Goal: Task Accomplishment & Management: Use online tool/utility

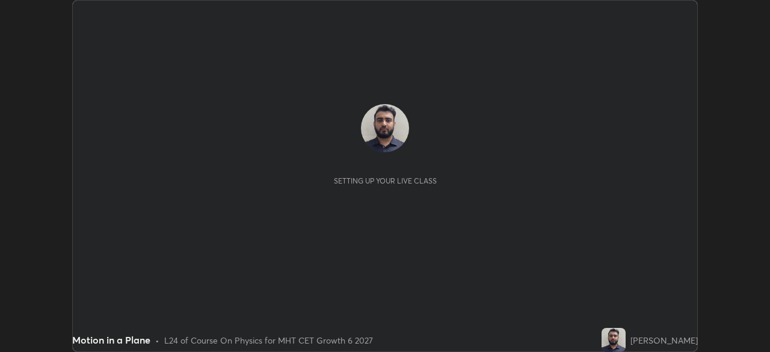
scroll to position [352, 770]
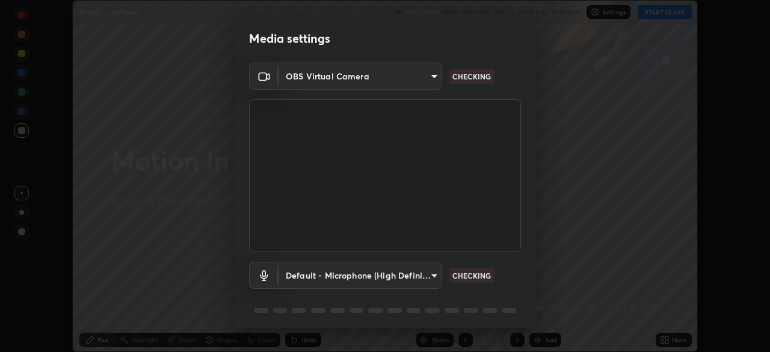
type input "4437f027a7fefde0adebb18a5220cd5adc6b198430c5917829d859905e51c8a5"
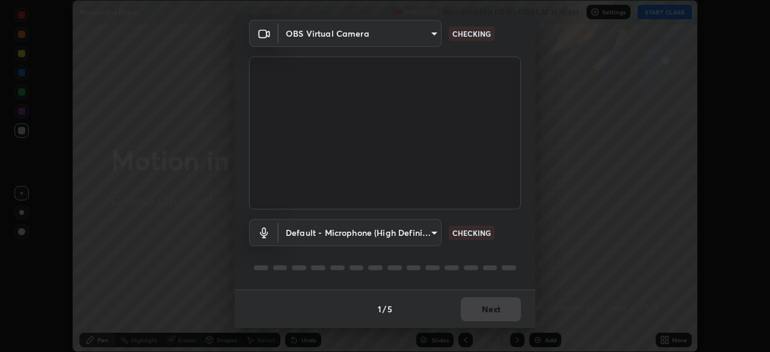
click at [429, 234] on body "Erase all Motion in a Plane Recording WAS SCHEDULED TO START AT 11:15 AM Settin…" at bounding box center [385, 176] width 770 height 352
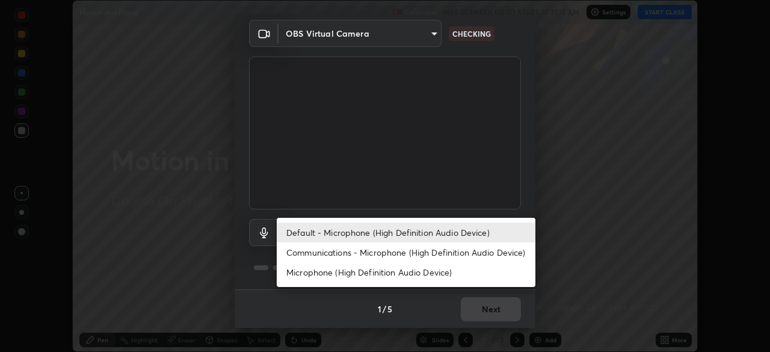
click at [426, 251] on li "Communications - Microphone (High Definition Audio Device)" at bounding box center [406, 253] width 259 height 20
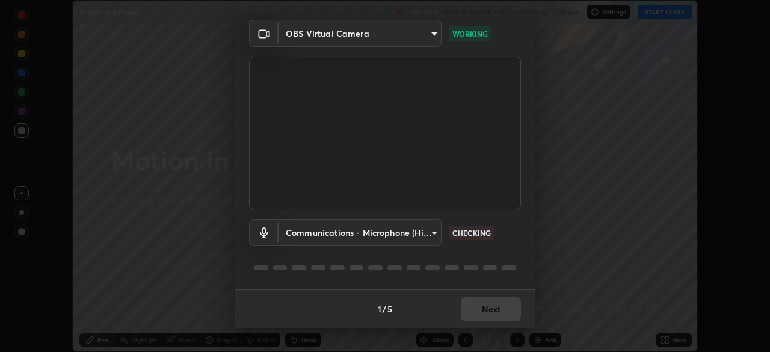
click at [423, 236] on body "Erase all Motion in a Plane Recording WAS SCHEDULED TO START AT 11:15 AM Settin…" at bounding box center [385, 176] width 770 height 352
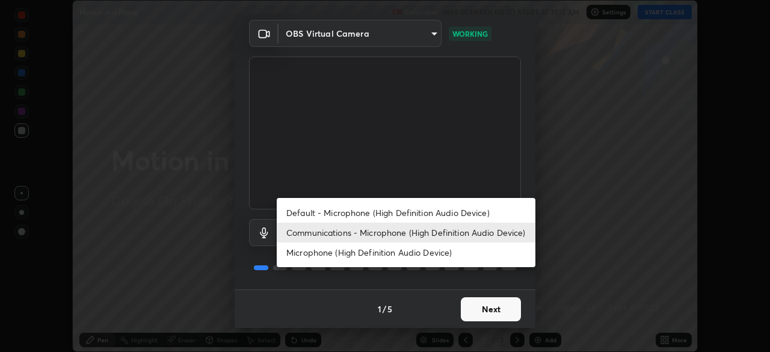
click at [430, 213] on li "Default - Microphone (High Definition Audio Device)" at bounding box center [406, 213] width 259 height 20
type input "default"
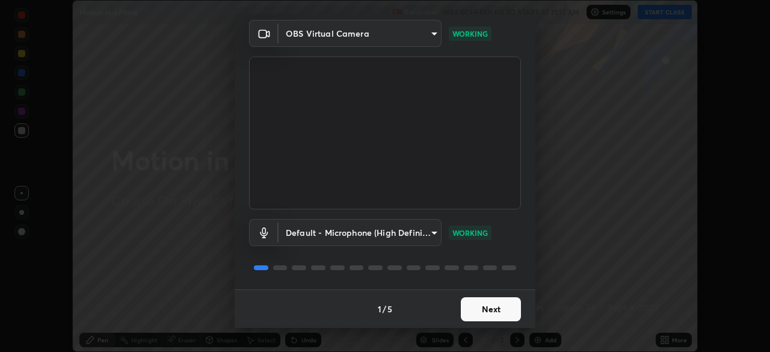
click at [480, 305] on button "Next" at bounding box center [491, 309] width 60 height 24
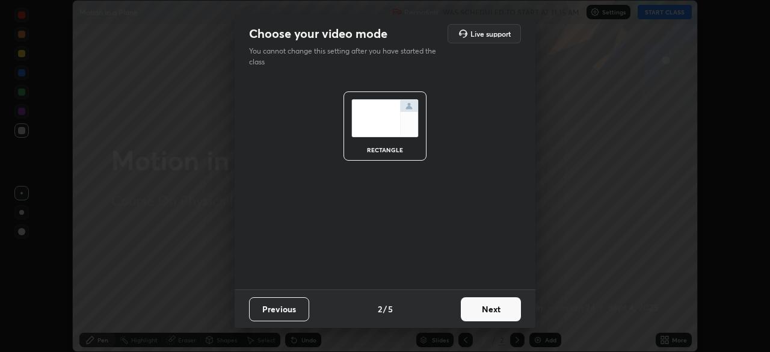
scroll to position [0, 0]
click at [489, 310] on button "Next" at bounding box center [491, 309] width 60 height 24
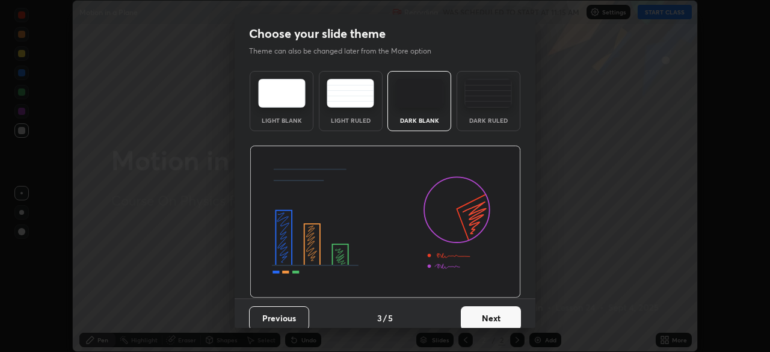
click at [488, 310] on button "Next" at bounding box center [491, 318] width 60 height 24
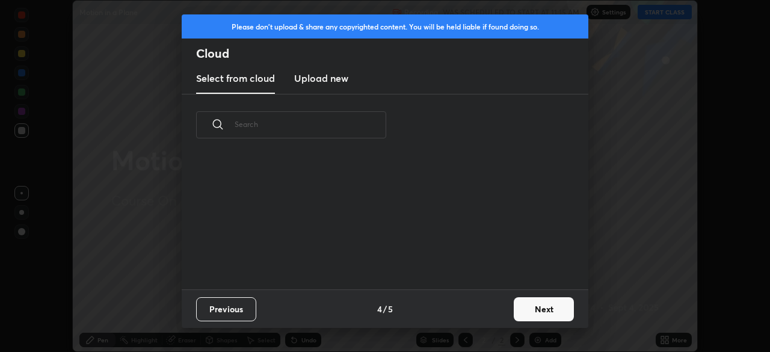
scroll to position [134, 386]
click at [524, 308] on button "Next" at bounding box center [544, 309] width 60 height 24
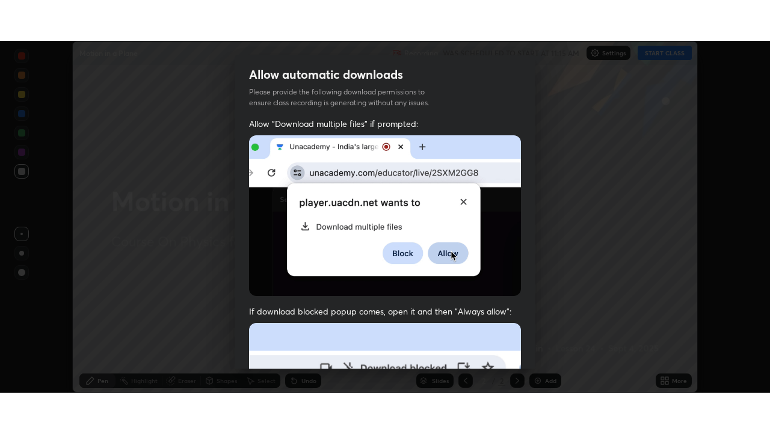
scroll to position [288, 0]
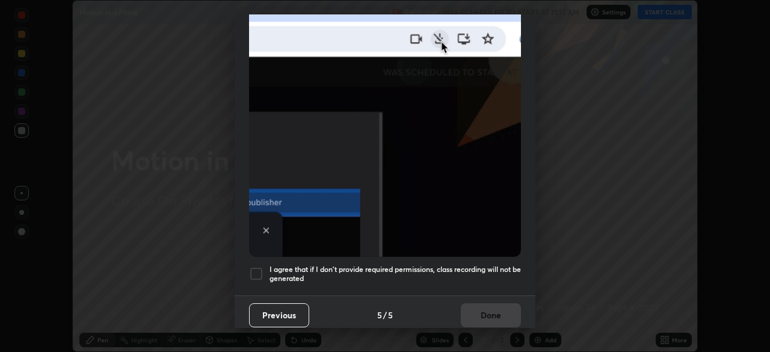
click at [465, 267] on h5 "I agree that if I don't provide required permissions, class recording will not …" at bounding box center [396, 274] width 252 height 19
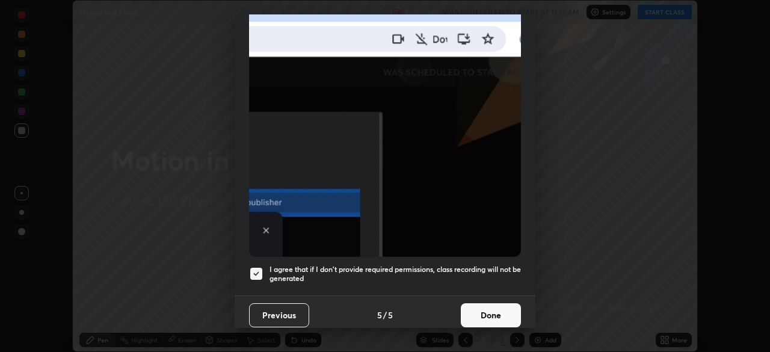
click at [469, 304] on button "Done" at bounding box center [491, 315] width 60 height 24
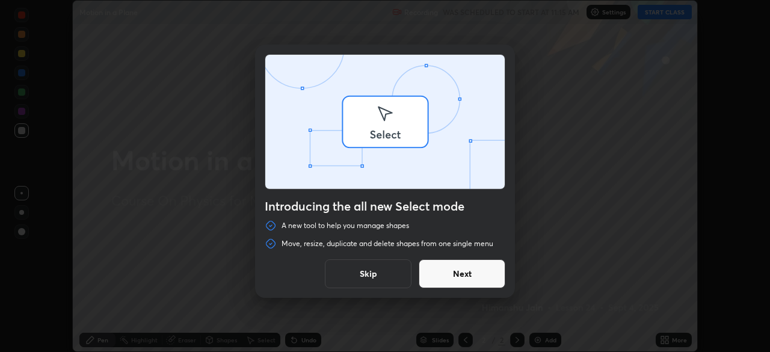
click at [665, 340] on div "Introducing the all new Select mode A new tool to help you manage shapes Move, …" at bounding box center [385, 176] width 770 height 352
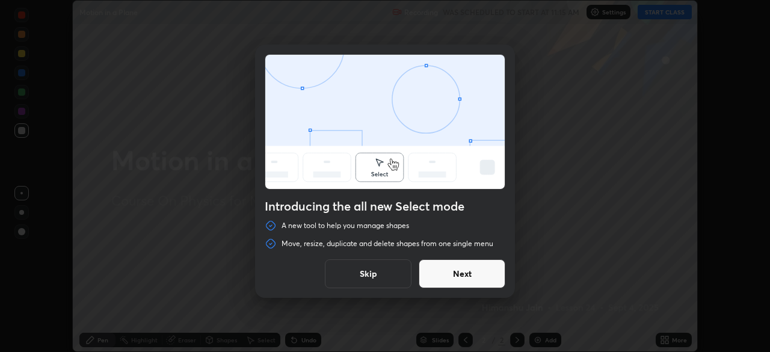
click at [377, 271] on button "Skip" at bounding box center [368, 273] width 87 height 29
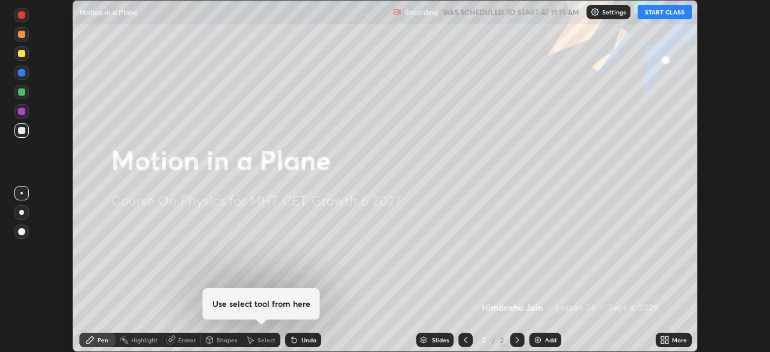
click at [663, 337] on icon at bounding box center [662, 337] width 3 height 3
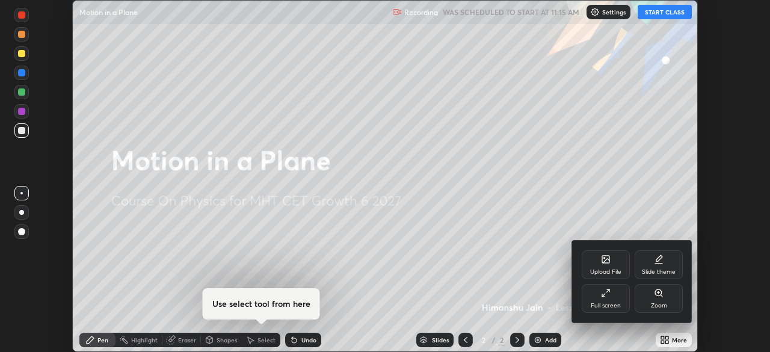
click at [604, 295] on icon at bounding box center [603, 295] width 3 height 3
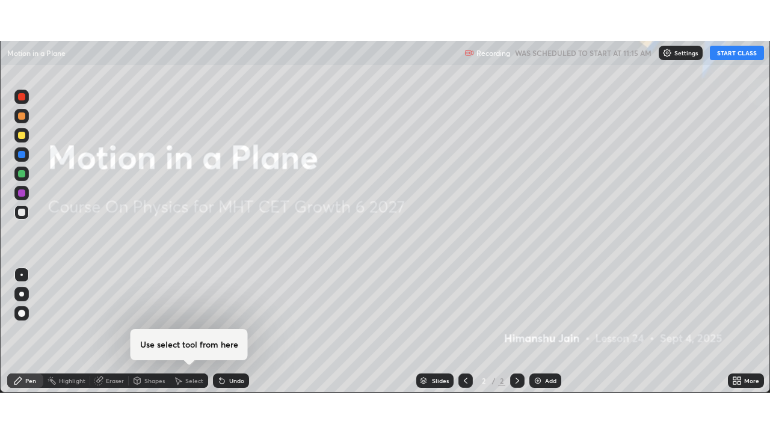
scroll to position [433, 770]
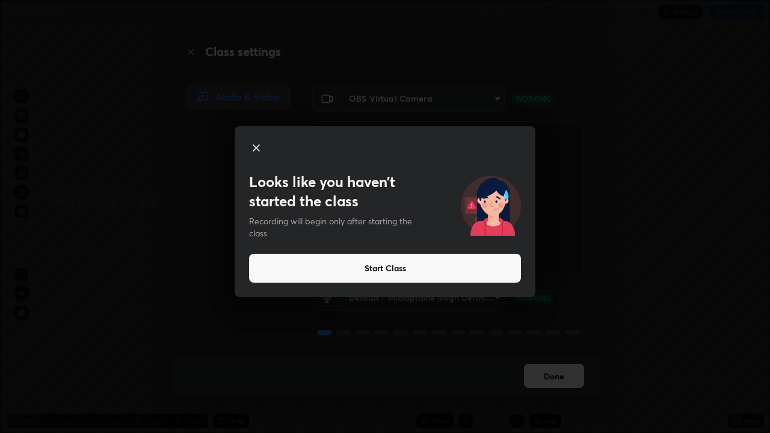
click at [473, 271] on button "Start Class" at bounding box center [385, 268] width 272 height 29
click at [366, 269] on button "Start Class" at bounding box center [385, 268] width 272 height 29
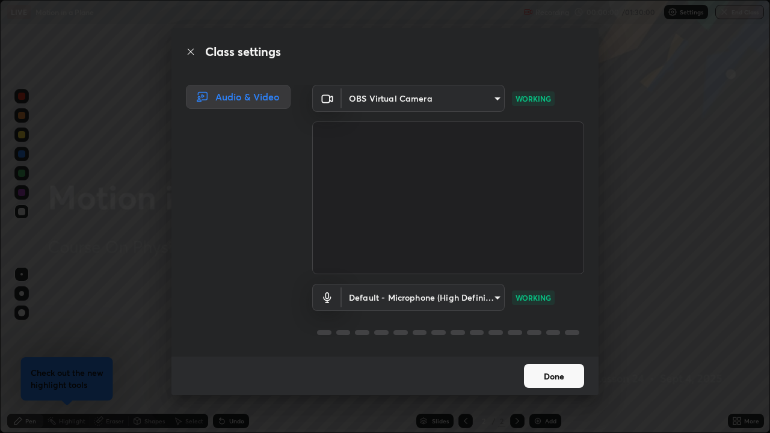
click at [552, 352] on button "Done" at bounding box center [554, 376] width 60 height 24
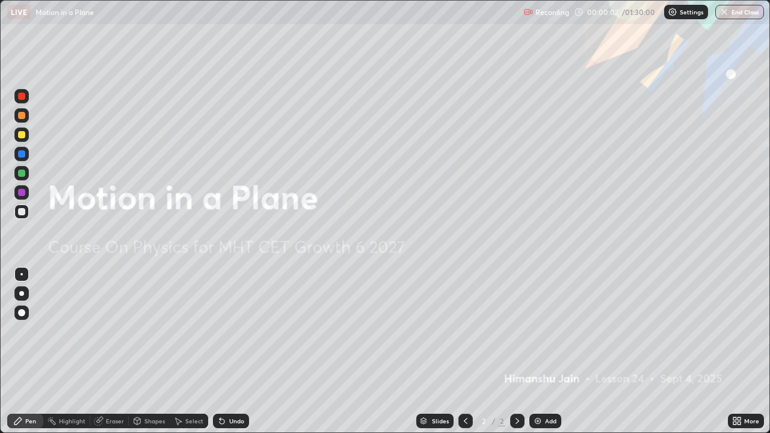
click at [544, 352] on div "Add" at bounding box center [546, 421] width 32 height 14
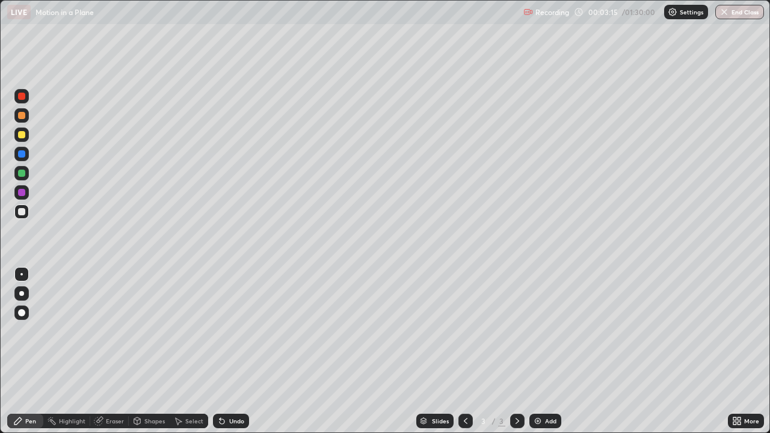
click at [152, 352] on div "Shapes" at bounding box center [154, 421] width 20 height 6
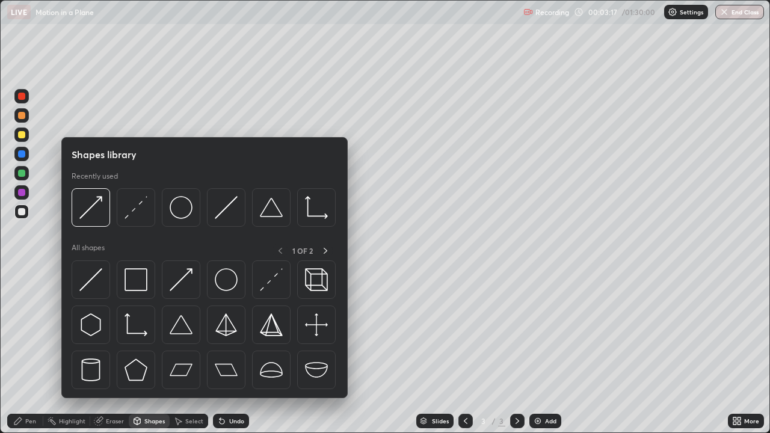
click at [186, 328] on img at bounding box center [181, 325] width 23 height 23
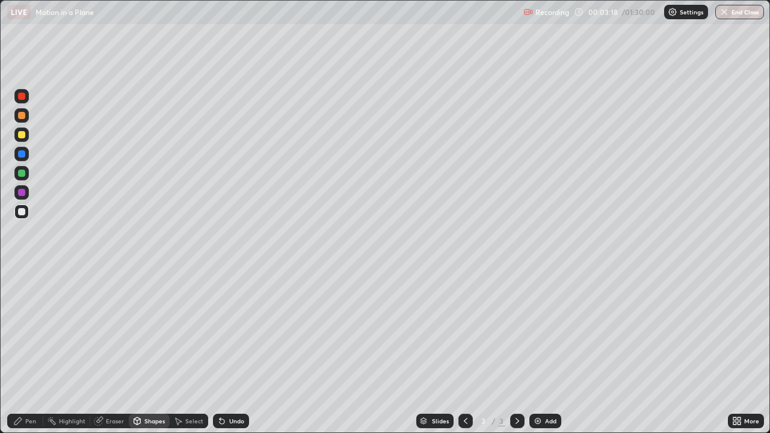
click at [154, 352] on div "Shapes" at bounding box center [149, 421] width 41 height 24
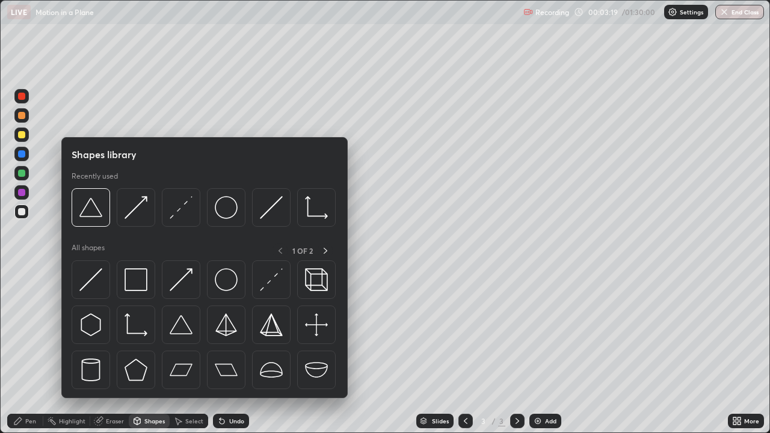
click at [141, 286] on img at bounding box center [136, 279] width 23 height 23
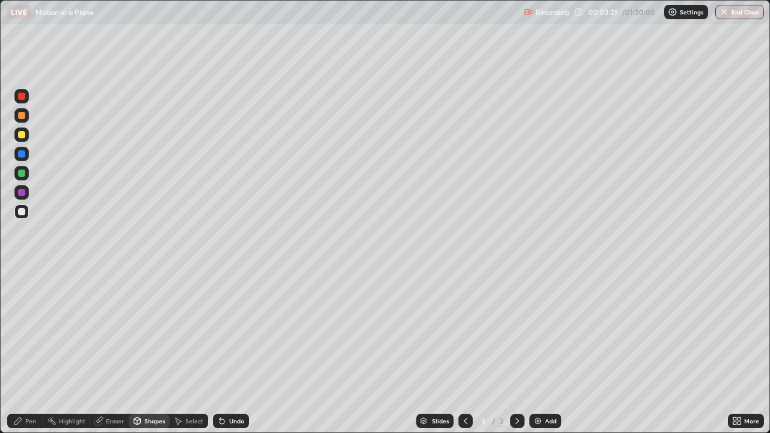
click at [155, 352] on div "Shapes" at bounding box center [154, 421] width 20 height 6
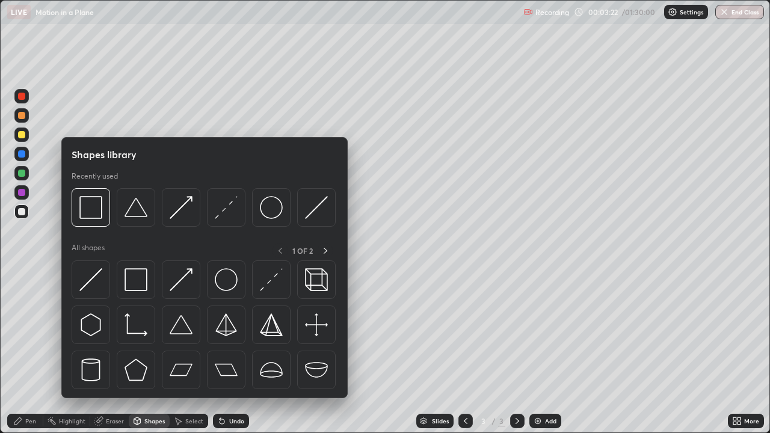
click at [230, 280] on img at bounding box center [226, 279] width 23 height 23
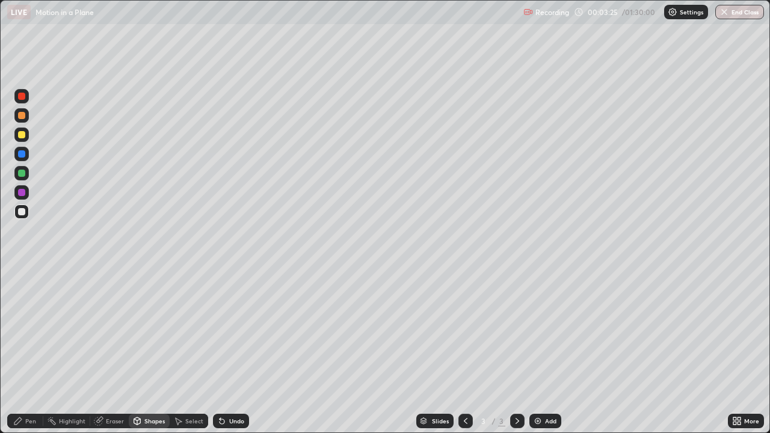
click at [34, 352] on div "Pen" at bounding box center [30, 421] width 11 height 6
click at [23, 176] on div at bounding box center [21, 173] width 7 height 7
click at [196, 352] on div "Select" at bounding box center [194, 421] width 18 height 6
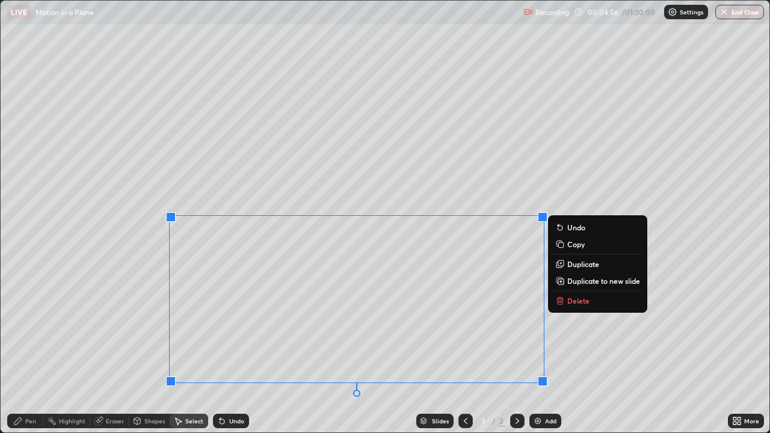
click at [572, 301] on p "Delete" at bounding box center [579, 301] width 22 height 10
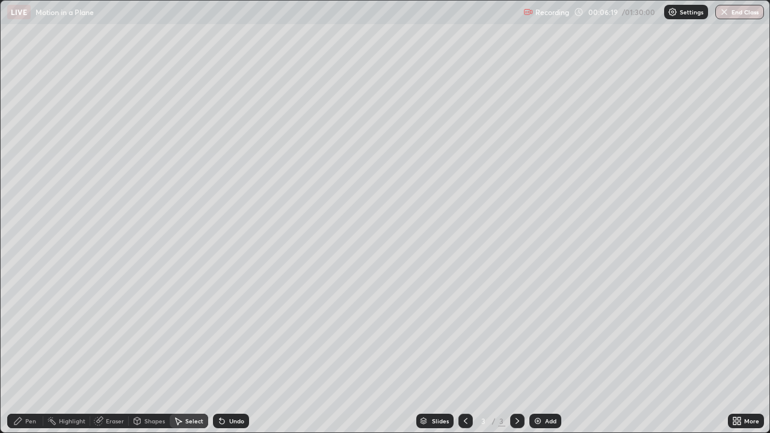
click at [158, 352] on div "Shapes" at bounding box center [154, 421] width 20 height 6
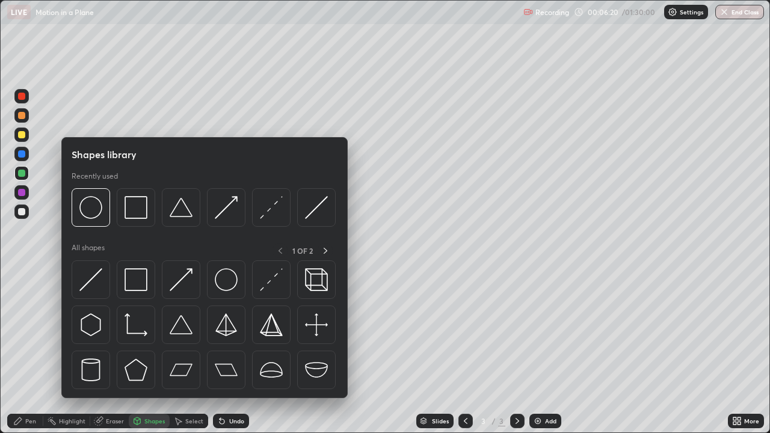
click at [239, 279] on div at bounding box center [226, 280] width 39 height 39
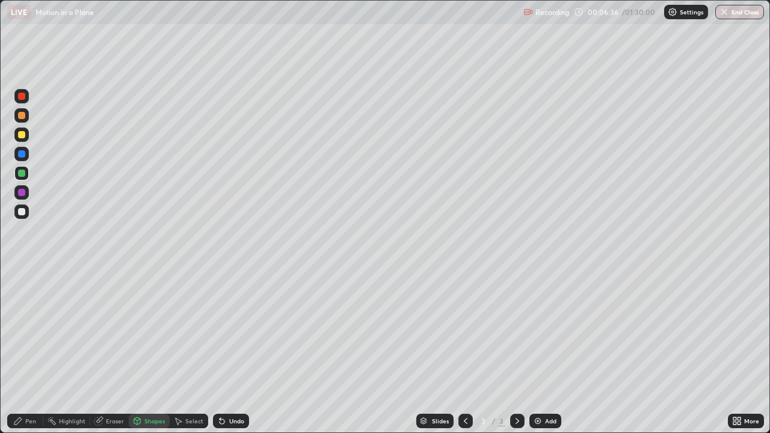
click at [142, 352] on div "Shapes" at bounding box center [149, 421] width 41 height 14
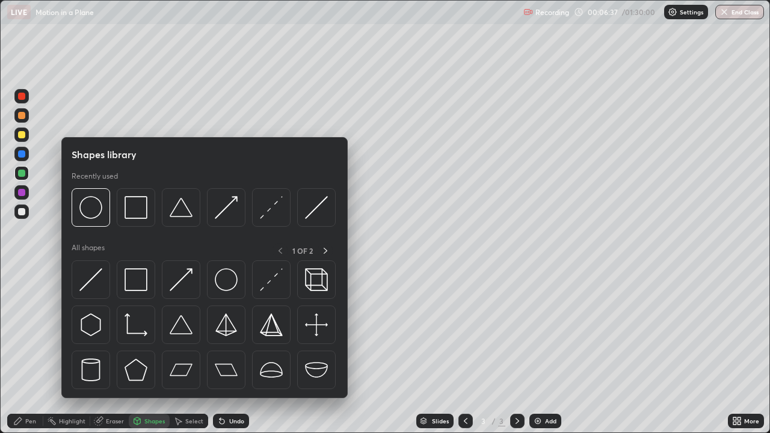
click at [183, 282] on img at bounding box center [181, 279] width 23 height 23
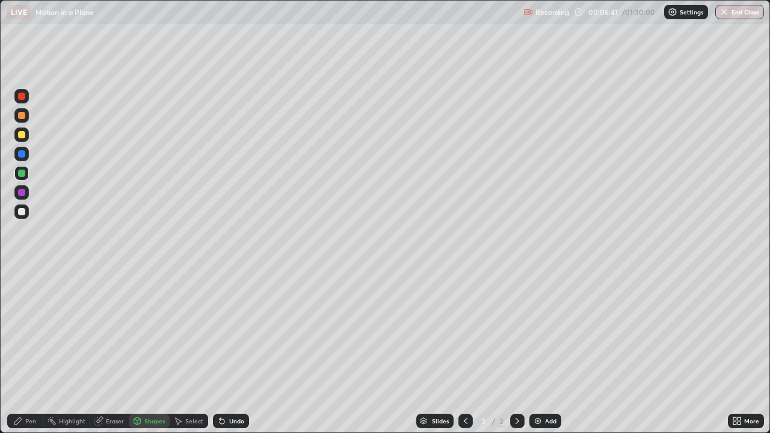
click at [26, 352] on div "Pen" at bounding box center [30, 421] width 11 height 6
click at [152, 352] on div "Shapes" at bounding box center [154, 421] width 20 height 6
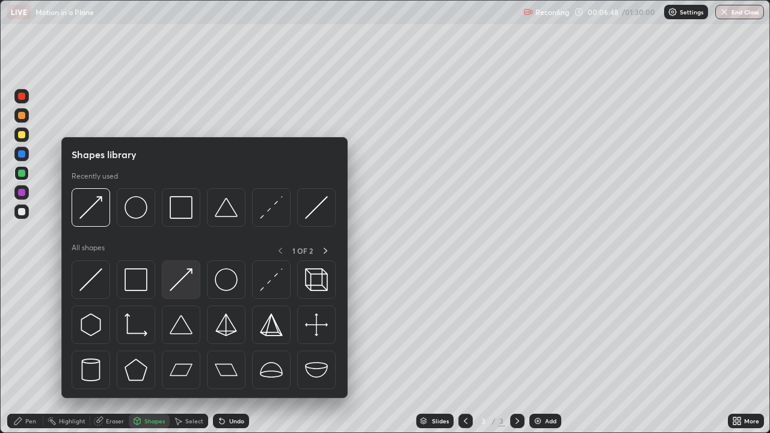
click at [189, 279] on img at bounding box center [181, 279] width 23 height 23
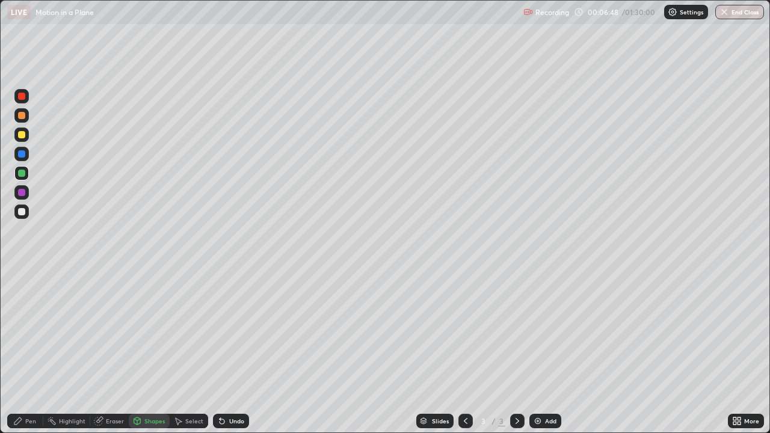
click at [26, 155] on div at bounding box center [21, 154] width 14 height 14
click at [231, 352] on div "Undo" at bounding box center [231, 421] width 36 height 14
click at [230, 352] on div "Undo" at bounding box center [236, 421] width 15 height 6
click at [227, 352] on div "Undo" at bounding box center [231, 421] width 36 height 14
click at [235, 352] on div "Undo" at bounding box center [228, 421] width 41 height 24
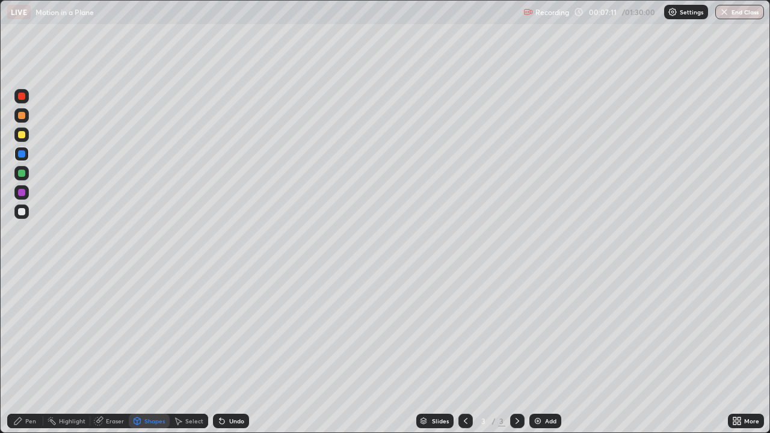
click at [227, 352] on div "Undo" at bounding box center [231, 421] width 36 height 14
click at [22, 352] on icon at bounding box center [18, 422] width 10 height 10
click at [152, 352] on div "Shapes" at bounding box center [154, 421] width 20 height 6
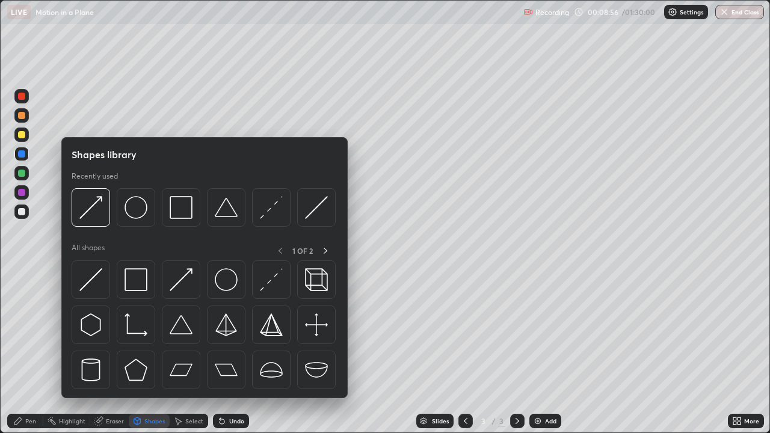
click at [238, 282] on div at bounding box center [226, 280] width 39 height 39
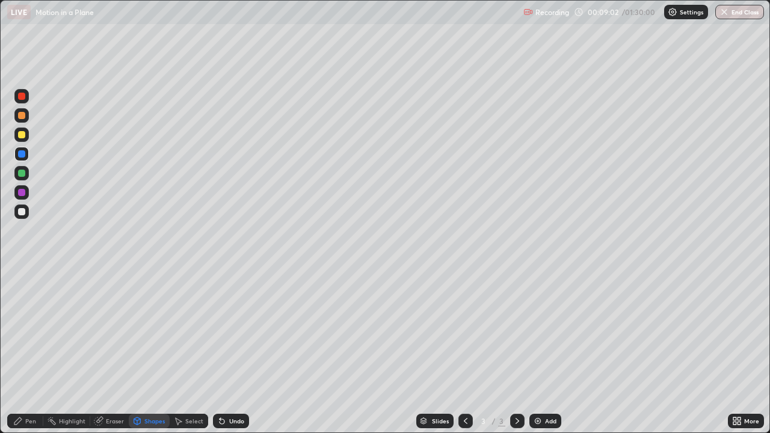
click at [150, 352] on div "Shapes" at bounding box center [149, 421] width 41 height 14
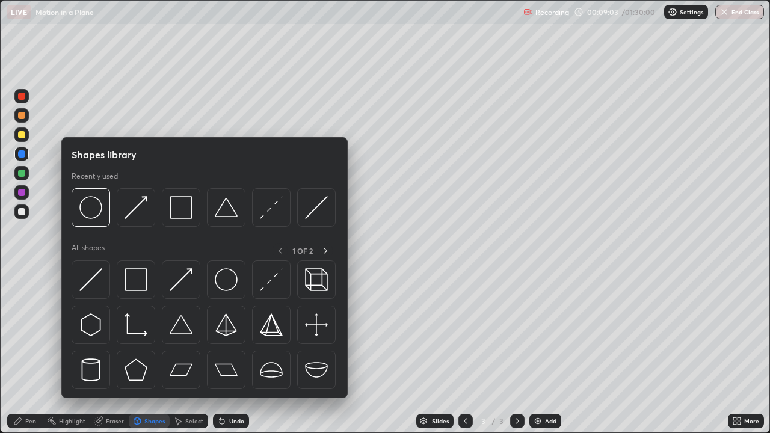
click at [268, 214] on img at bounding box center [271, 207] width 23 height 23
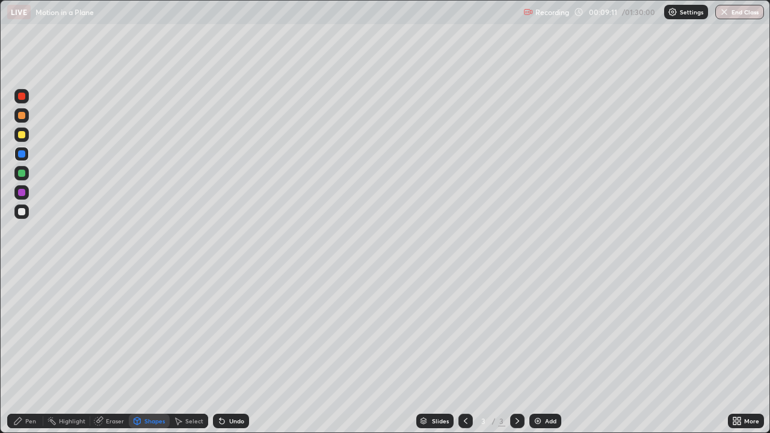
click at [34, 352] on div "Pen" at bounding box center [30, 421] width 11 height 6
click at [552, 352] on div "Add" at bounding box center [550, 421] width 11 height 6
click at [158, 352] on div "Shapes" at bounding box center [154, 421] width 20 height 6
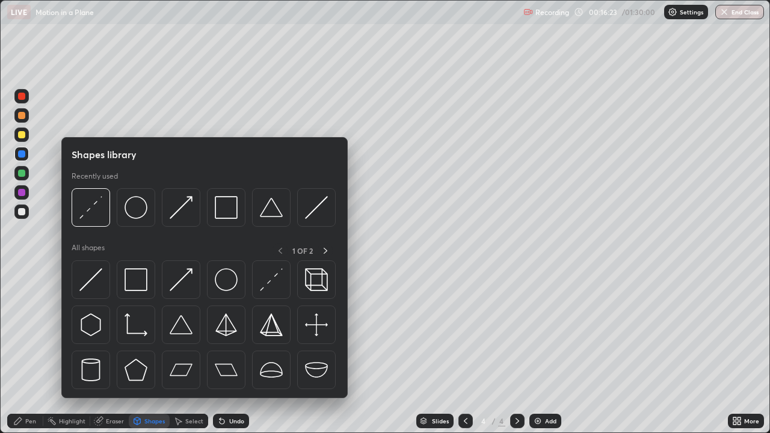
click at [234, 282] on img at bounding box center [226, 279] width 23 height 23
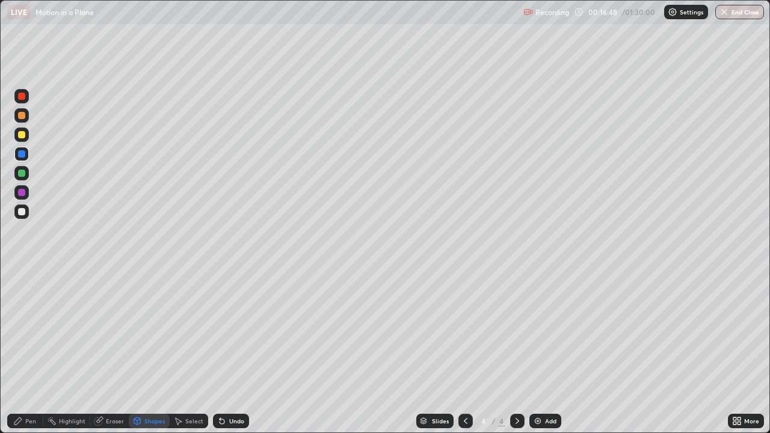
click at [157, 352] on div "Shapes" at bounding box center [154, 421] width 20 height 6
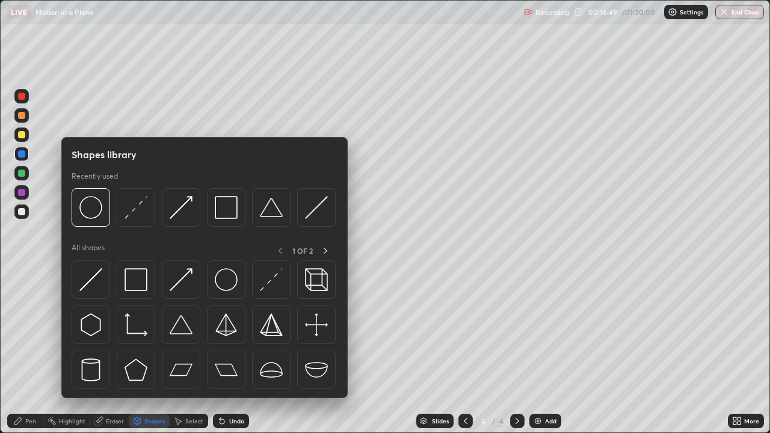
click at [143, 218] on img at bounding box center [136, 207] width 23 height 23
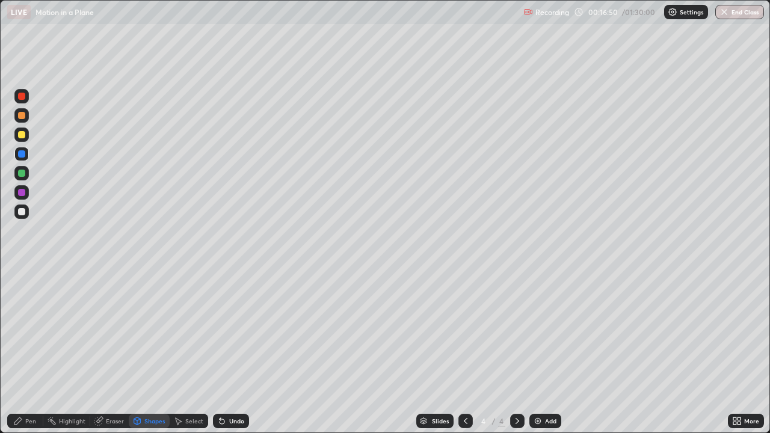
click at [23, 212] on div at bounding box center [21, 211] width 7 height 7
click at [33, 352] on div "Pen" at bounding box center [30, 421] width 11 height 6
click at [551, 352] on div "Add" at bounding box center [550, 421] width 11 height 6
click at [158, 352] on div "Shapes" at bounding box center [154, 421] width 20 height 6
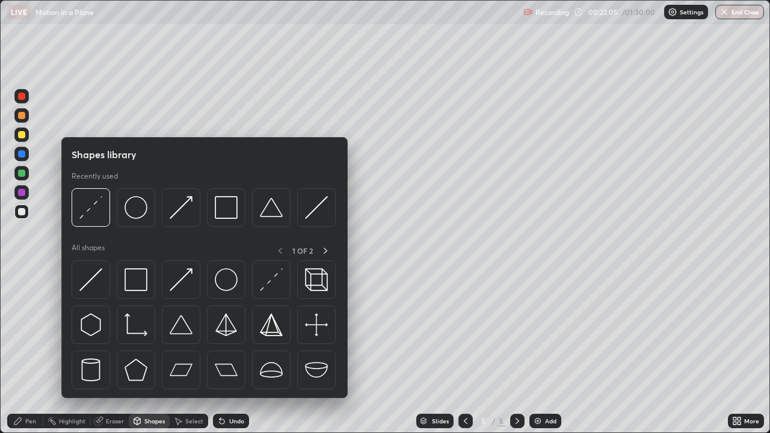
click at [233, 280] on img at bounding box center [226, 279] width 23 height 23
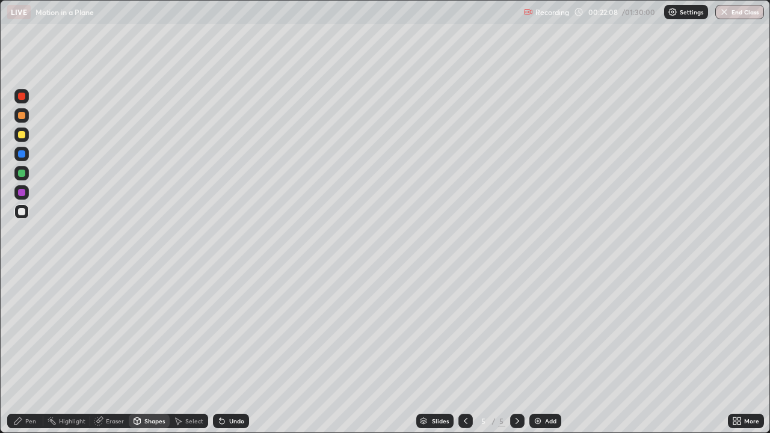
click at [154, 352] on div "Shapes" at bounding box center [149, 421] width 41 height 14
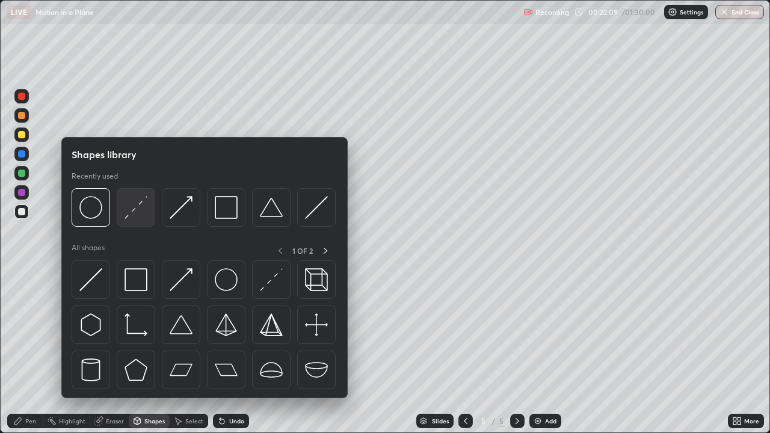
click at [139, 213] on img at bounding box center [136, 207] width 23 height 23
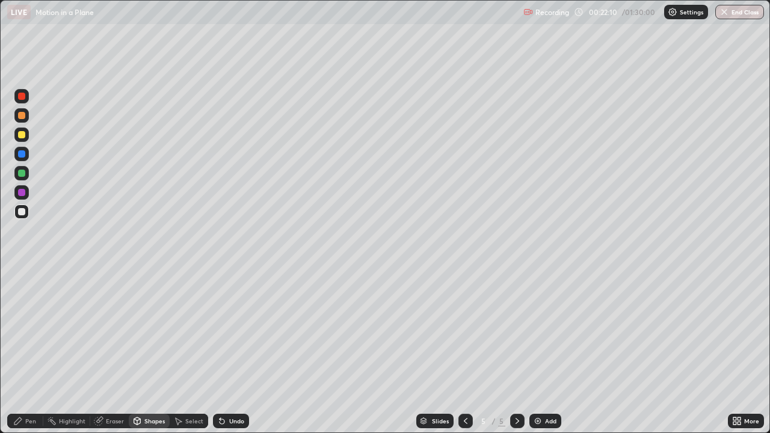
click at [30, 178] on div at bounding box center [21, 173] width 19 height 19
click at [29, 352] on div "Pen" at bounding box center [30, 421] width 11 height 6
click at [232, 352] on div "Undo" at bounding box center [231, 421] width 36 height 14
click at [152, 352] on div "Shapes" at bounding box center [154, 421] width 20 height 6
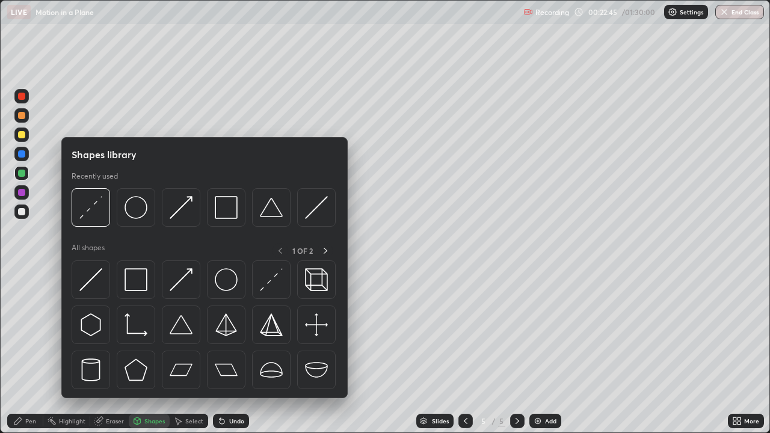
click at [187, 283] on img at bounding box center [181, 279] width 23 height 23
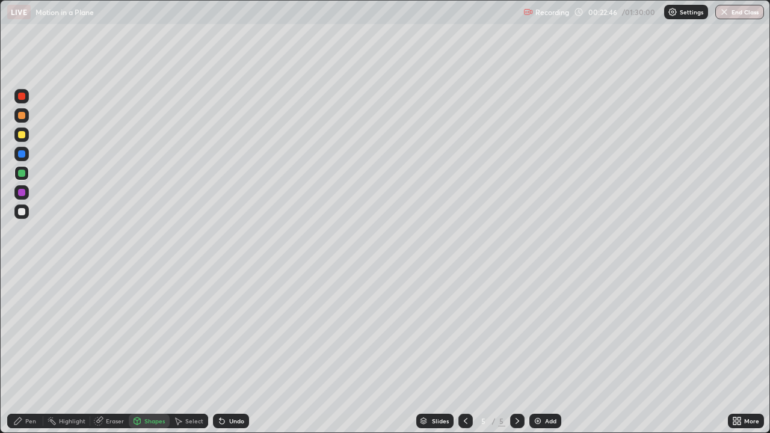
click at [28, 137] on div at bounding box center [21, 135] width 14 height 14
click at [158, 352] on div "Shapes" at bounding box center [154, 421] width 20 height 6
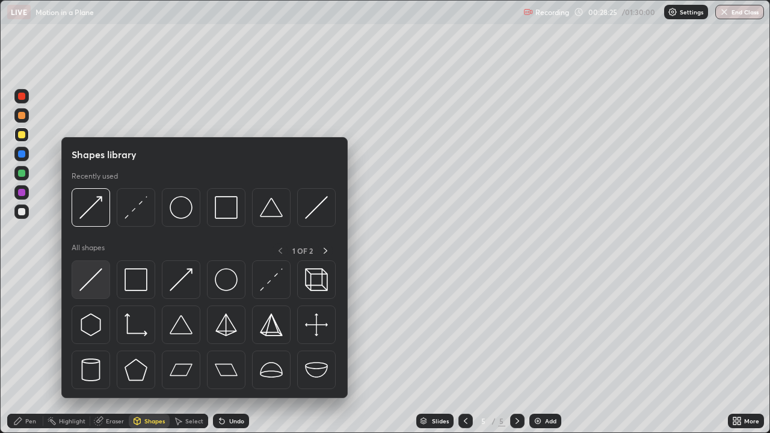
click at [97, 289] on img at bounding box center [90, 279] width 23 height 23
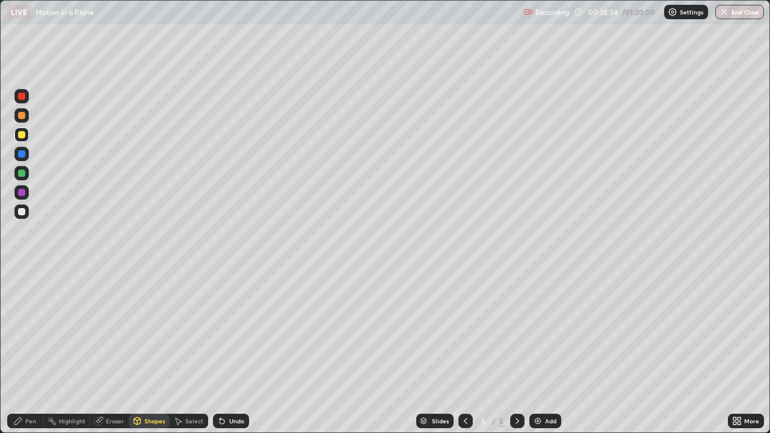
click at [36, 352] on div "Pen" at bounding box center [25, 421] width 36 height 14
click at [26, 114] on div at bounding box center [21, 115] width 14 height 14
click at [540, 352] on img at bounding box center [538, 422] width 10 height 10
click at [157, 352] on div "Shapes" at bounding box center [149, 421] width 41 height 24
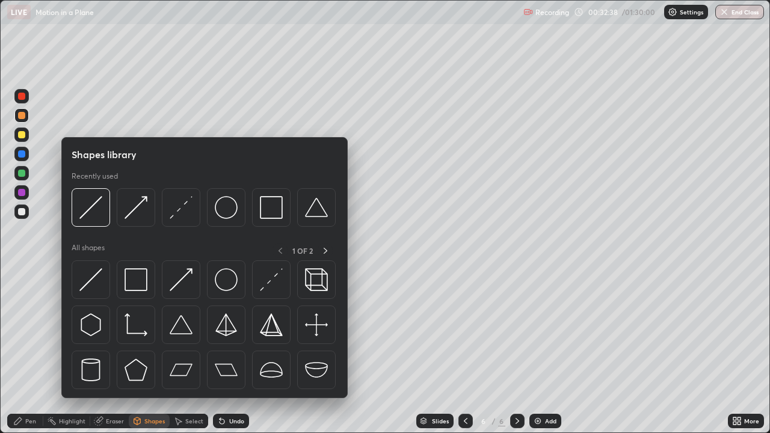
click at [235, 279] on img at bounding box center [226, 279] width 23 height 23
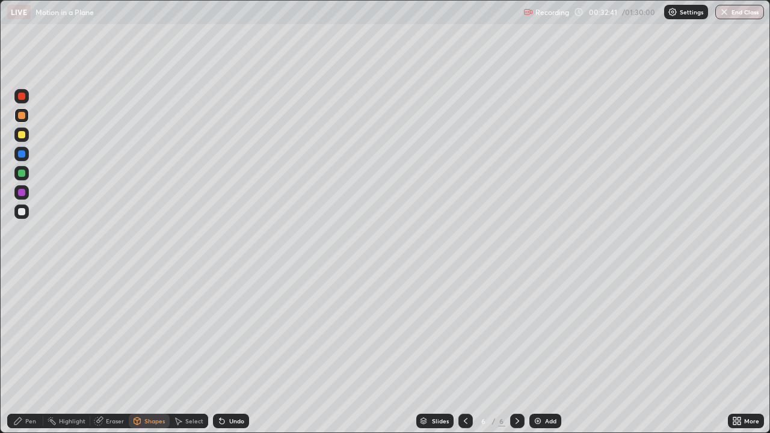
click at [153, 352] on div "Shapes" at bounding box center [149, 421] width 41 height 14
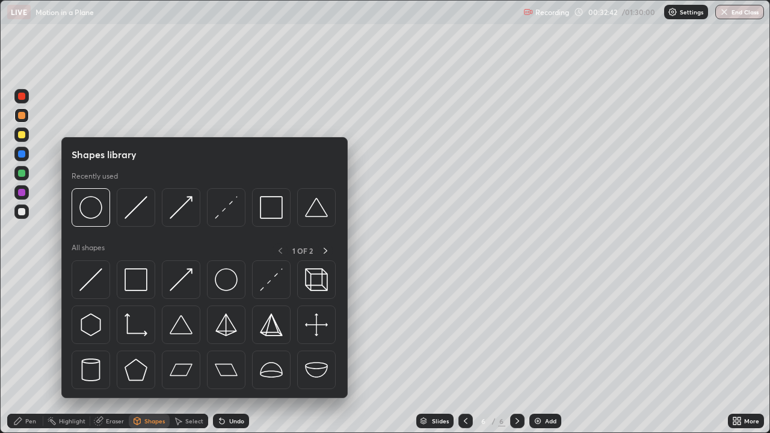
click at [220, 212] on img at bounding box center [226, 207] width 23 height 23
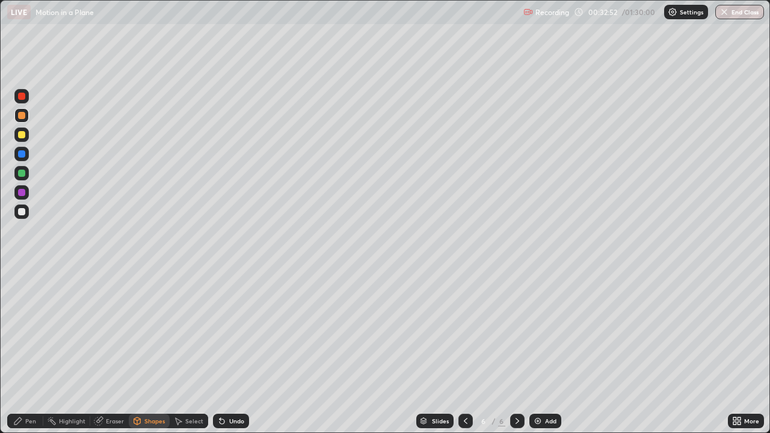
click at [156, 352] on div "Shapes" at bounding box center [149, 421] width 41 height 24
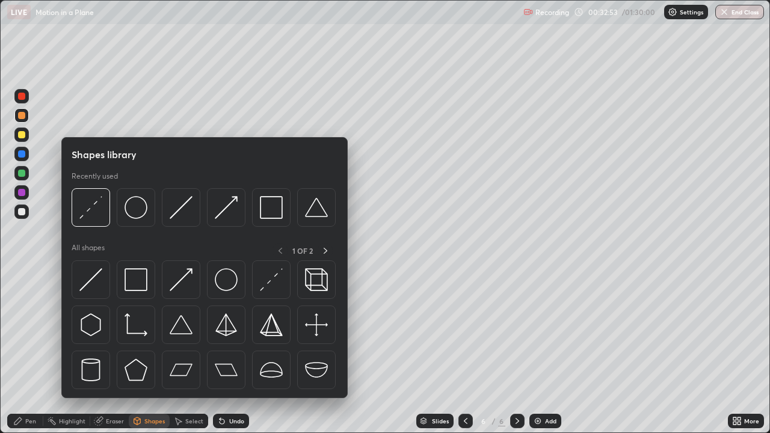
click at [184, 280] on img at bounding box center [181, 279] width 23 height 23
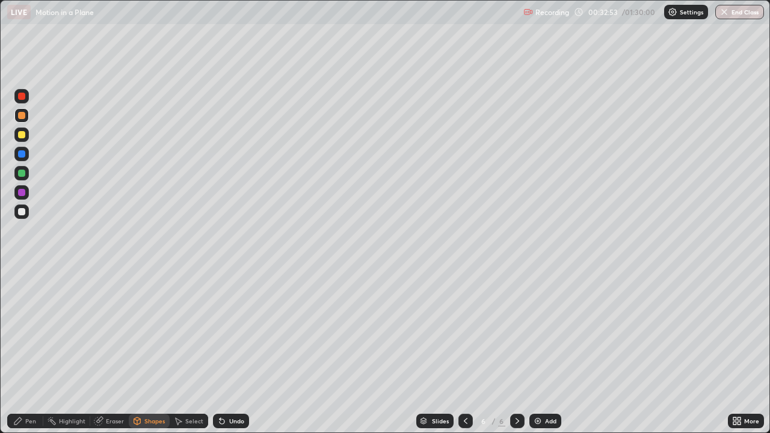
click at [25, 196] on div at bounding box center [21, 192] width 14 height 14
click at [240, 352] on div "Undo" at bounding box center [228, 421] width 41 height 24
click at [238, 352] on div "Undo" at bounding box center [231, 421] width 36 height 14
click at [36, 352] on div "Pen" at bounding box center [25, 421] width 36 height 14
click at [28, 175] on div at bounding box center [21, 173] width 14 height 14
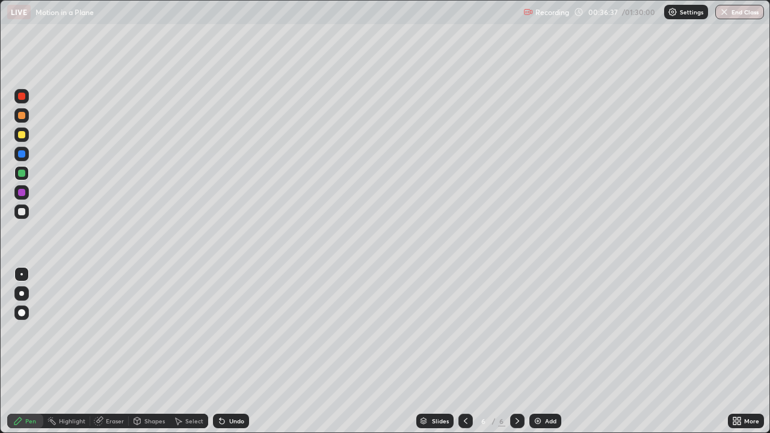
click at [549, 352] on div "Add" at bounding box center [550, 421] width 11 height 6
click at [151, 352] on div "Shapes" at bounding box center [154, 421] width 20 height 6
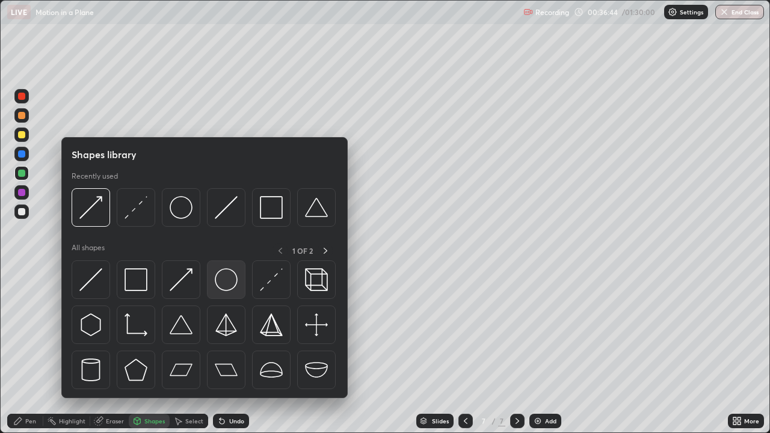
click at [231, 284] on img at bounding box center [226, 279] width 23 height 23
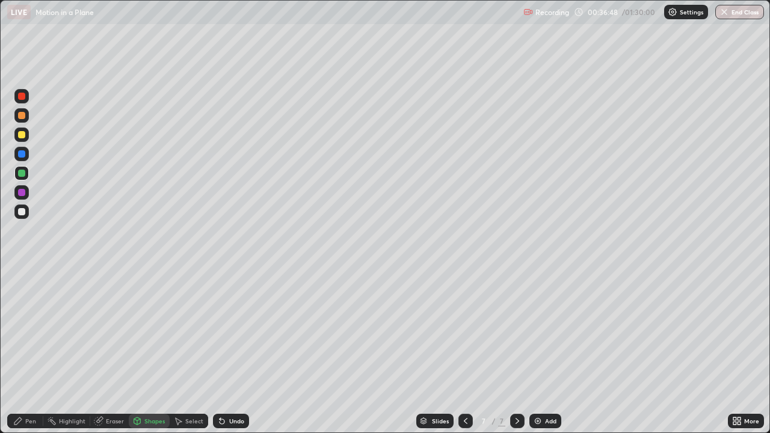
click at [150, 352] on div "Shapes" at bounding box center [154, 421] width 20 height 6
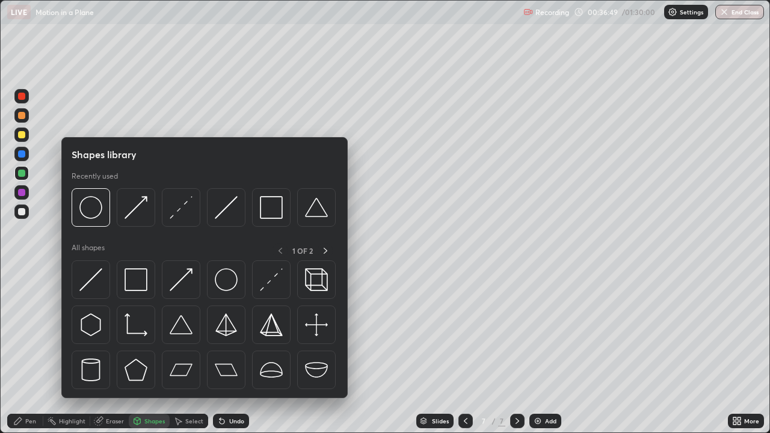
click at [181, 212] on img at bounding box center [181, 207] width 23 height 23
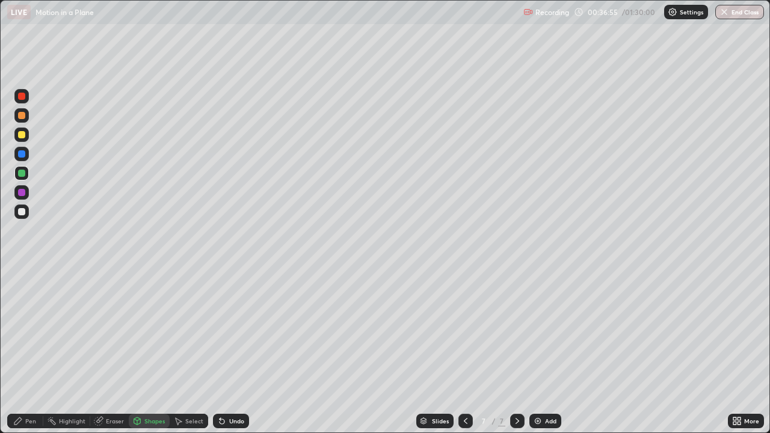
click at [26, 139] on div at bounding box center [21, 135] width 14 height 14
click at [149, 352] on div "Shapes" at bounding box center [154, 421] width 20 height 6
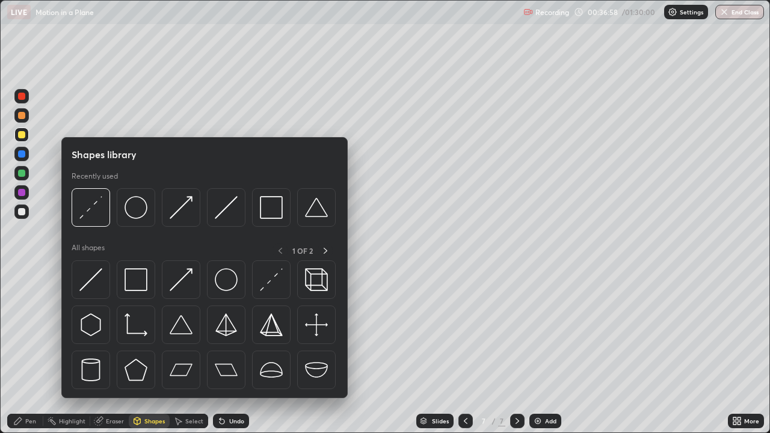
click at [178, 286] on img at bounding box center [181, 279] width 23 height 23
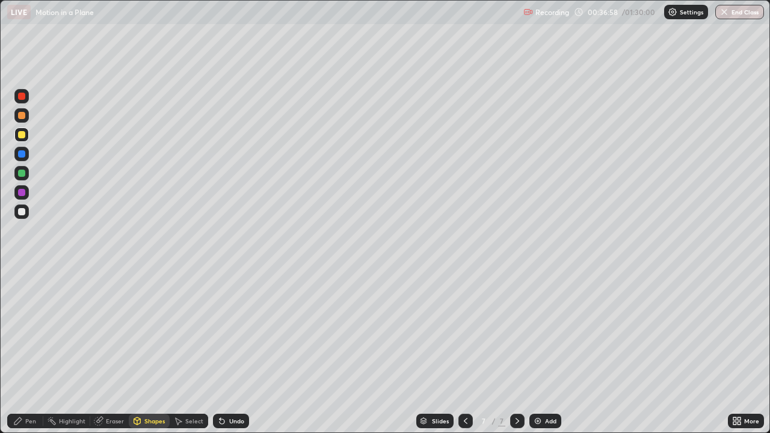
click at [29, 352] on div "Pen" at bounding box center [25, 421] width 36 height 14
click at [158, 352] on div "Shapes" at bounding box center [154, 421] width 20 height 6
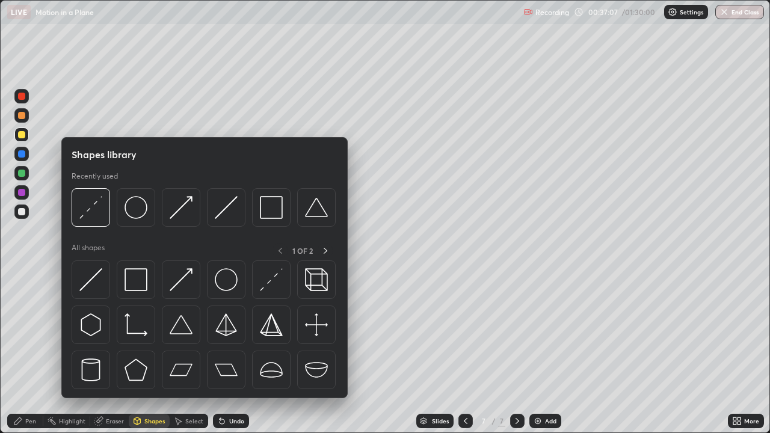
click at [181, 277] on img at bounding box center [181, 279] width 23 height 23
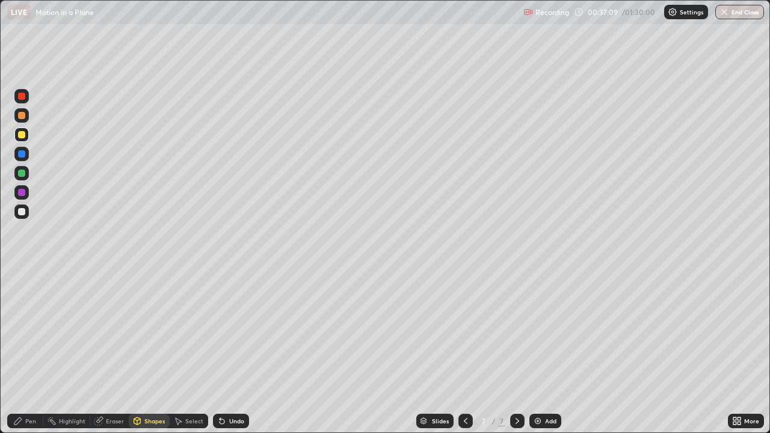
click at [23, 194] on div at bounding box center [21, 192] width 7 height 7
click at [25, 352] on div "Pen" at bounding box center [25, 421] width 36 height 14
click at [129, 352] on div "Shapes" at bounding box center [149, 421] width 41 height 14
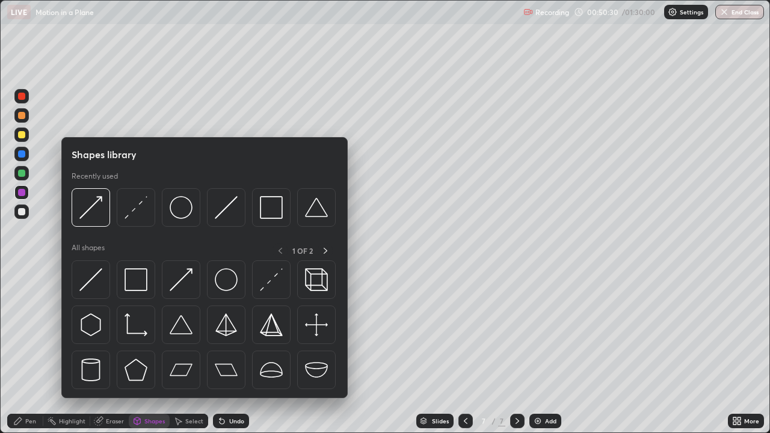
click at [122, 352] on div "Eraser" at bounding box center [109, 421] width 39 height 14
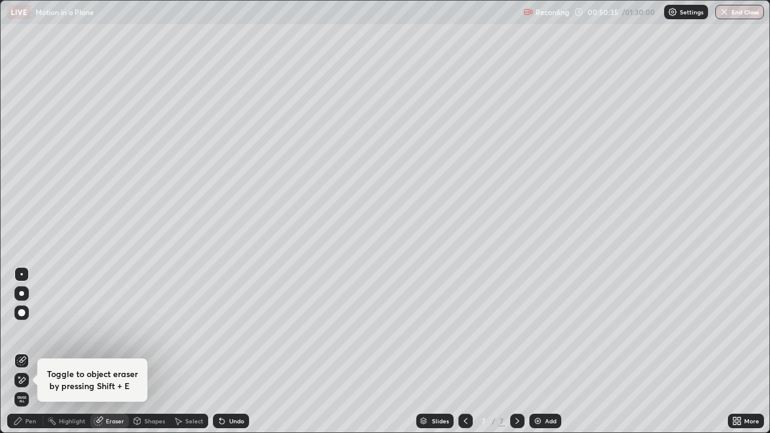
click at [26, 352] on div "Pen" at bounding box center [30, 421] width 11 height 6
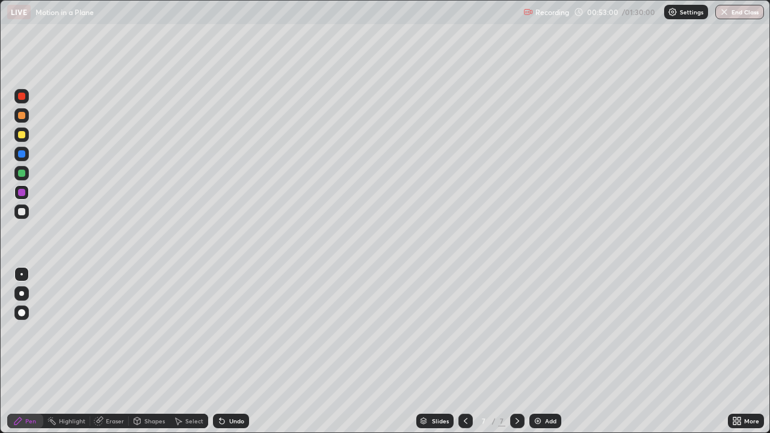
click at [553, 352] on div "Add" at bounding box center [550, 421] width 11 height 6
click at [150, 352] on div "Shapes" at bounding box center [149, 421] width 41 height 14
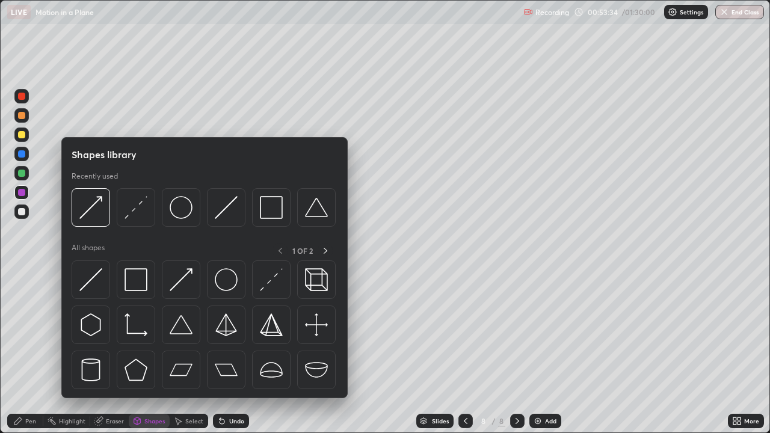
click at [236, 282] on img at bounding box center [226, 279] width 23 height 23
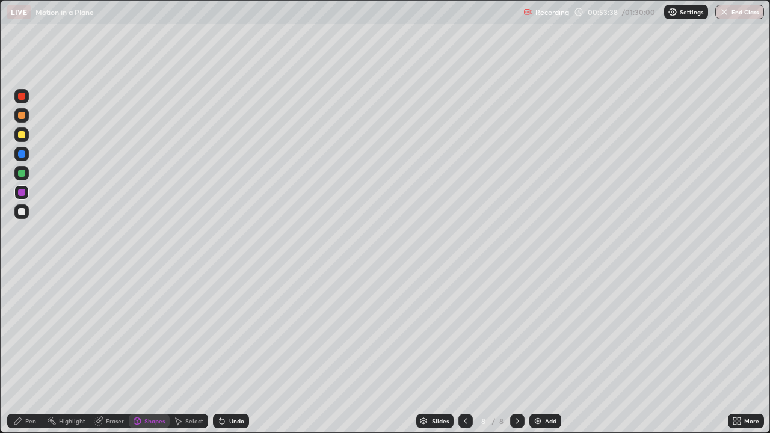
click at [155, 352] on div "Shapes" at bounding box center [149, 421] width 41 height 14
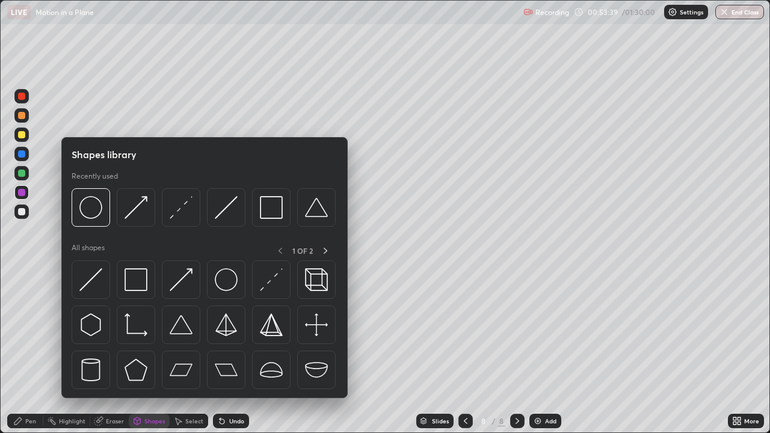
click at [183, 211] on img at bounding box center [181, 207] width 23 height 23
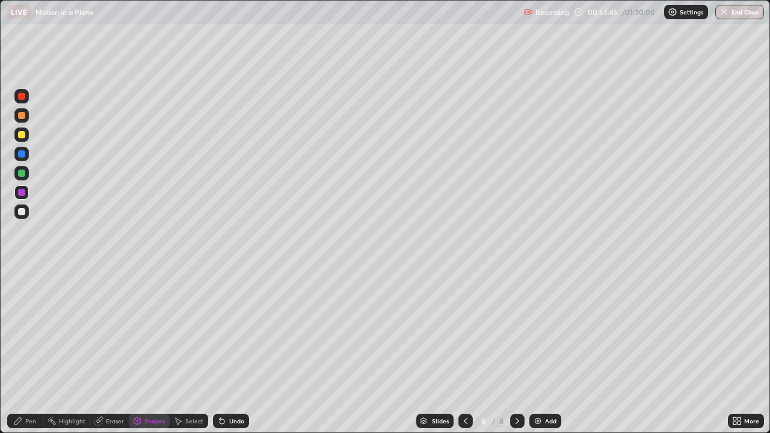
click at [151, 352] on div "Shapes" at bounding box center [149, 421] width 41 height 24
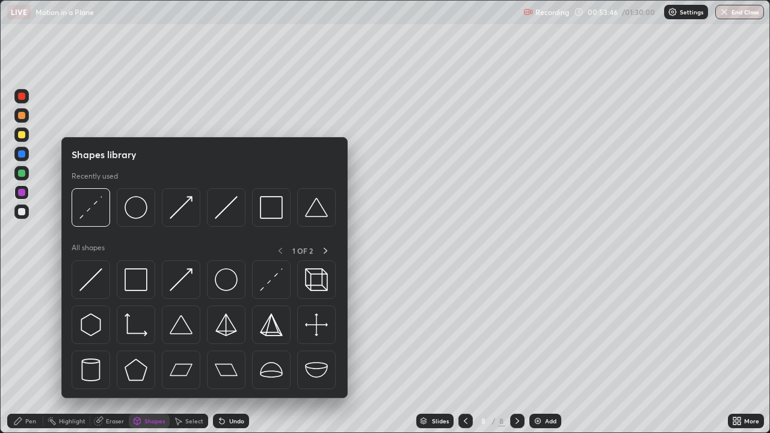
click at [179, 283] on img at bounding box center [181, 279] width 23 height 23
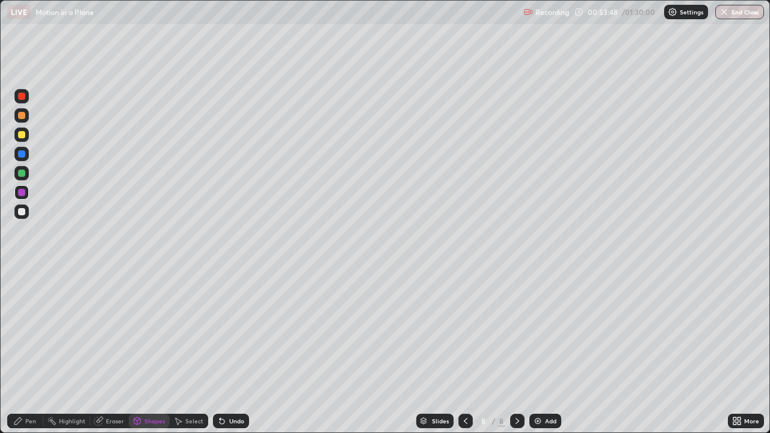
click at [31, 212] on div at bounding box center [21, 211] width 19 height 19
click at [235, 352] on div "Undo" at bounding box center [236, 421] width 15 height 6
click at [34, 352] on div "Pen" at bounding box center [30, 421] width 11 height 6
click at [545, 352] on div "Add" at bounding box center [546, 421] width 32 height 14
click at [736, 22] on div "Recording 01:21:04 / 01:30:00 Settings End Class" at bounding box center [644, 12] width 241 height 23
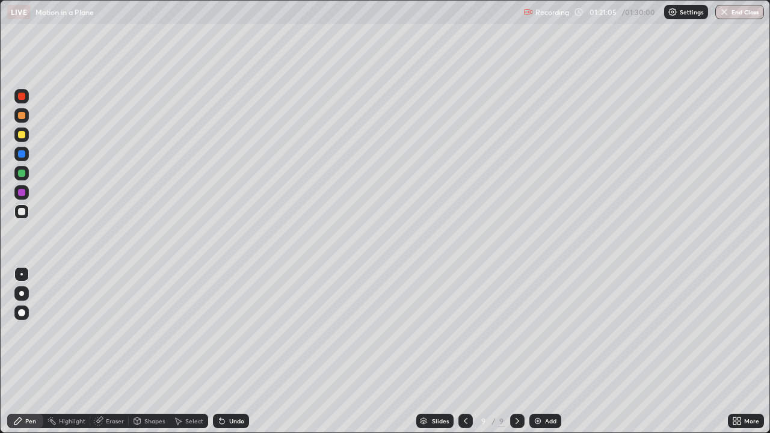
click at [739, 13] on button "End Class" at bounding box center [740, 12] width 49 height 14
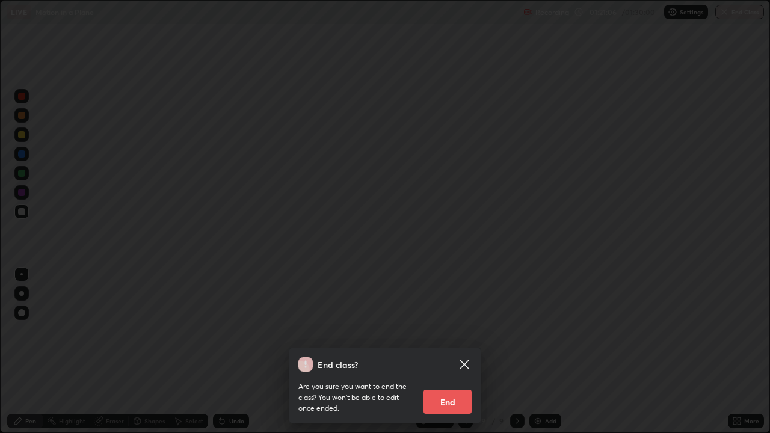
click at [462, 352] on button "End" at bounding box center [448, 402] width 48 height 24
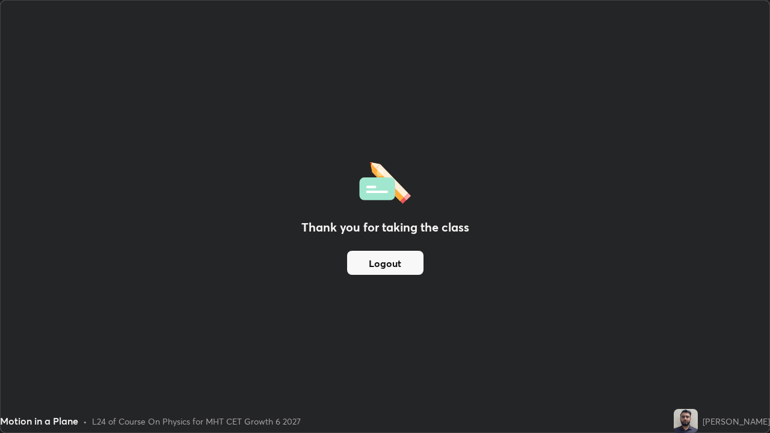
click at [410, 265] on button "Logout" at bounding box center [385, 263] width 76 height 24
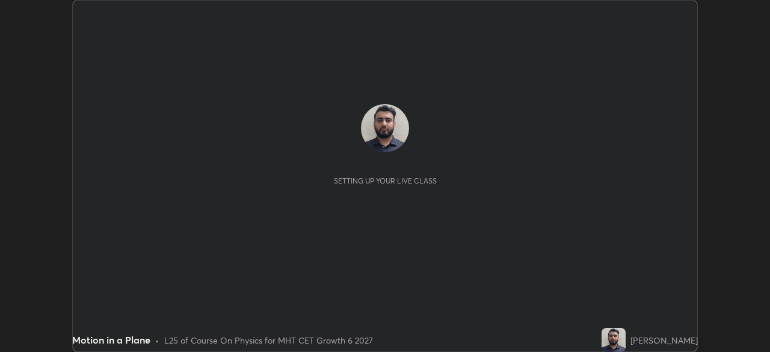
scroll to position [352, 770]
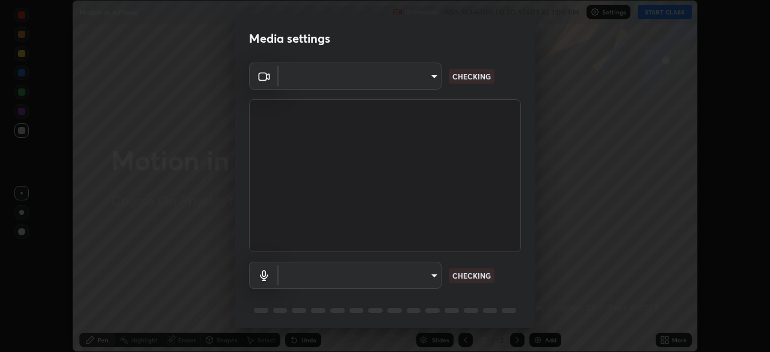
type input "4437f027a7fefde0adebb18a5220cd5adc6b198430c5917829d859905e51c8a5"
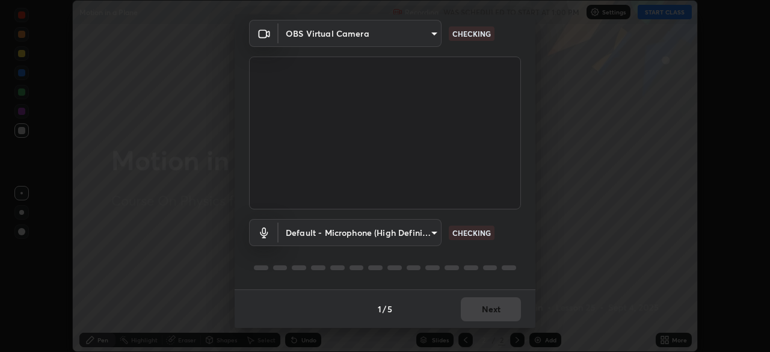
click at [424, 233] on body "Erase all Motion in a Plane Recording WAS SCHEDULED TO START AT 1:00 PM Setting…" at bounding box center [385, 176] width 770 height 352
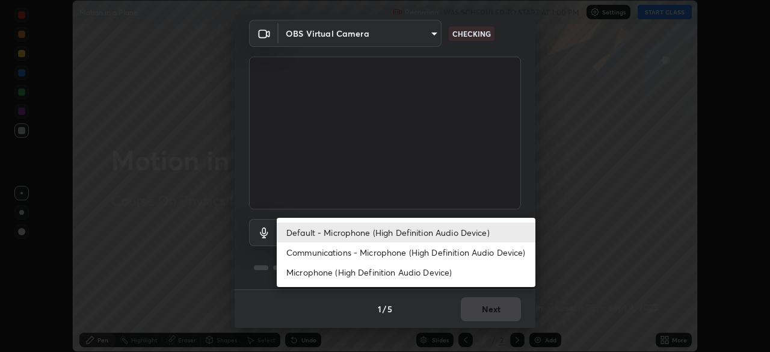
click at [425, 253] on li "Communications - Microphone (High Definition Audio Device)" at bounding box center [406, 253] width 259 height 20
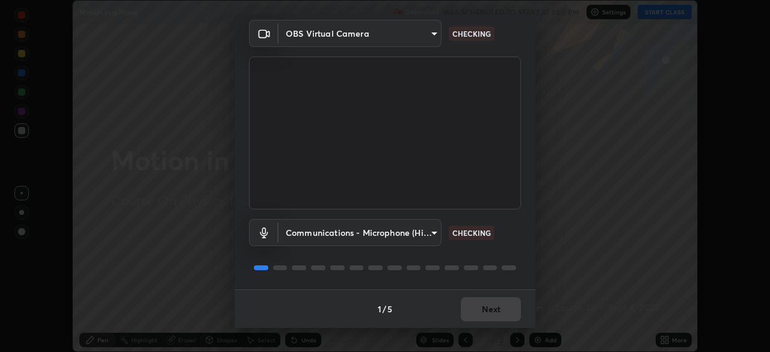
click at [420, 232] on body "Erase all Motion in a Plane Recording WAS SCHEDULED TO START AT 1:00 PM Setting…" at bounding box center [385, 176] width 770 height 352
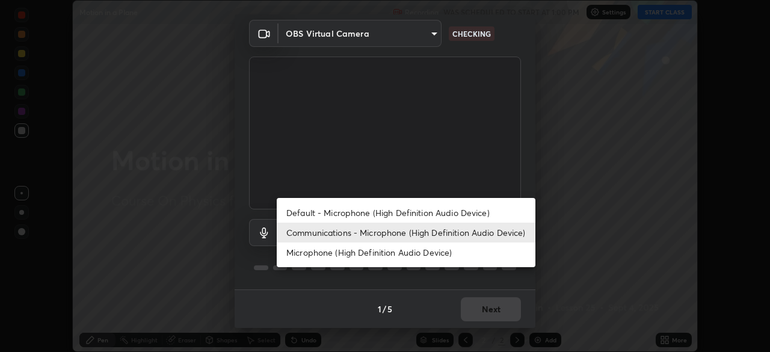
click at [421, 252] on li "Microphone (High Definition Audio Device)" at bounding box center [406, 253] width 259 height 20
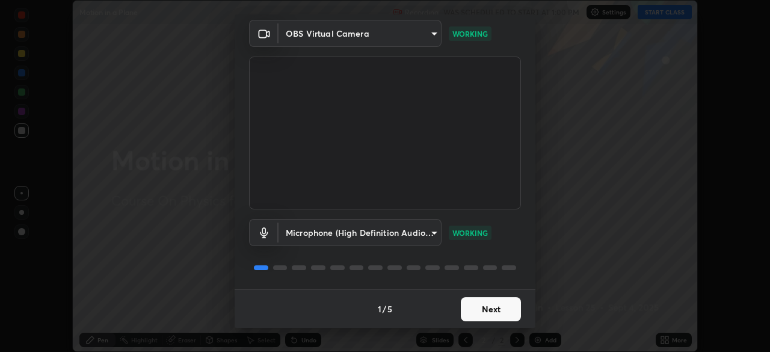
click at [426, 232] on body "Erase all Motion in a Plane Recording WAS SCHEDULED TO START AT 1:00 PM Setting…" at bounding box center [385, 176] width 770 height 352
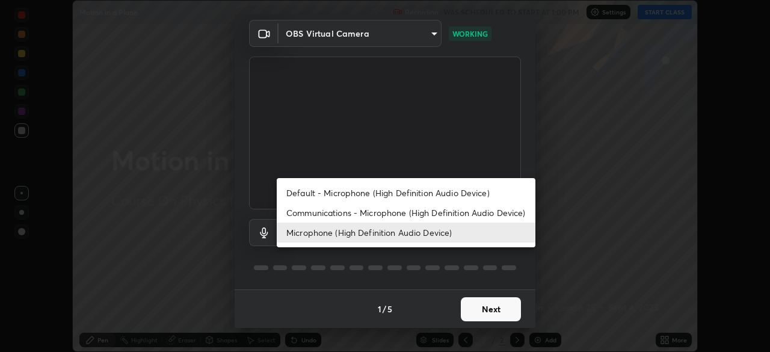
click at [429, 190] on li "Default - Microphone (High Definition Audio Device)" at bounding box center [406, 193] width 259 height 20
type input "default"
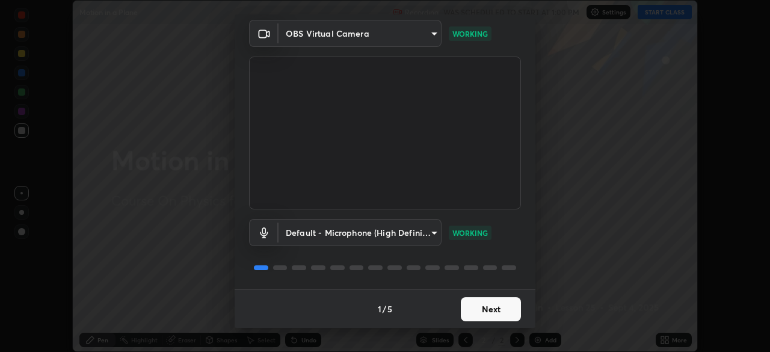
click at [469, 308] on button "Next" at bounding box center [491, 309] width 60 height 24
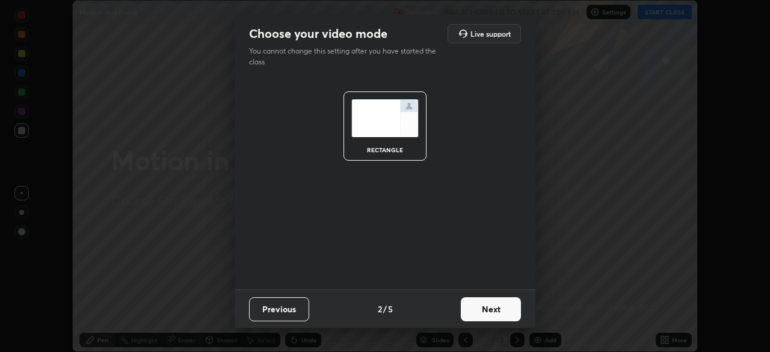
scroll to position [0, 0]
click at [472, 308] on button "Next" at bounding box center [491, 309] width 60 height 24
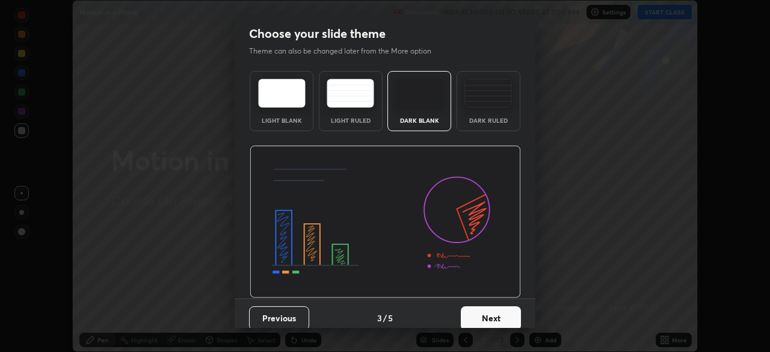
click at [479, 312] on button "Next" at bounding box center [491, 318] width 60 height 24
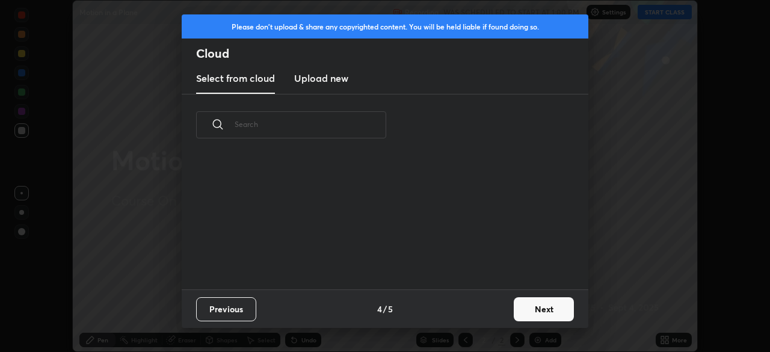
click at [525, 307] on button "Next" at bounding box center [544, 309] width 60 height 24
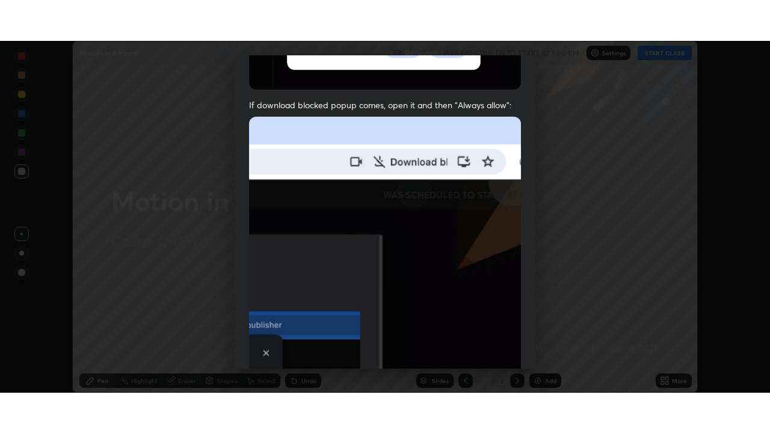
scroll to position [288, 0]
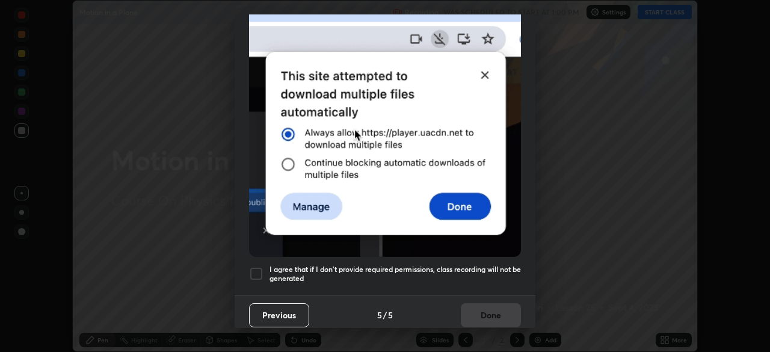
click at [450, 265] on h5 "I agree that if I don't provide required permissions, class recording will not …" at bounding box center [396, 274] width 252 height 19
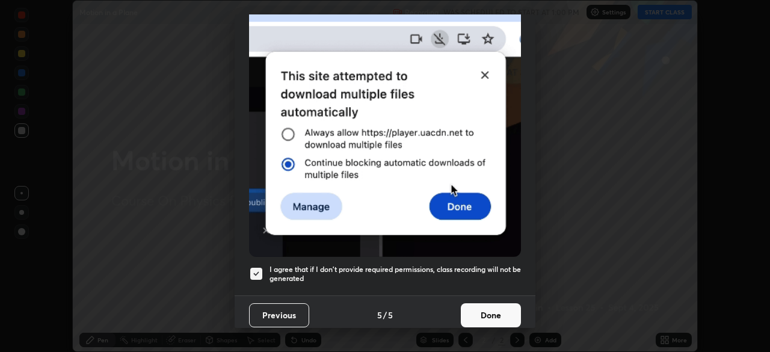
click at [478, 305] on button "Done" at bounding box center [491, 315] width 60 height 24
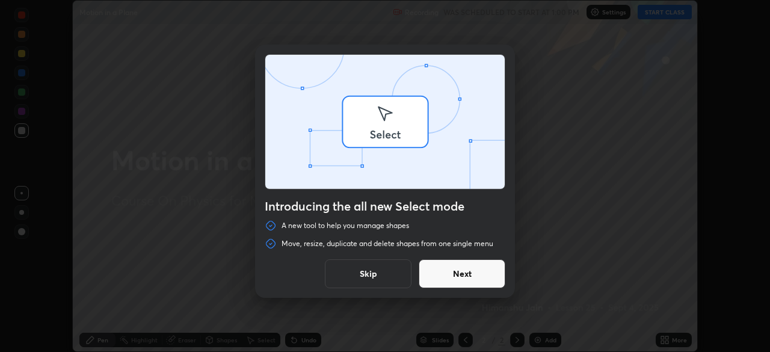
click at [663, 343] on div "Introducing the all new Select mode A new tool to help you manage shapes Move, …" at bounding box center [385, 176] width 770 height 352
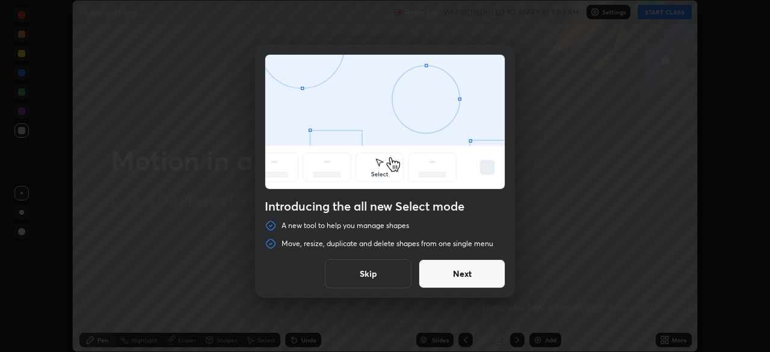
click at [377, 277] on button "Skip" at bounding box center [368, 273] width 87 height 29
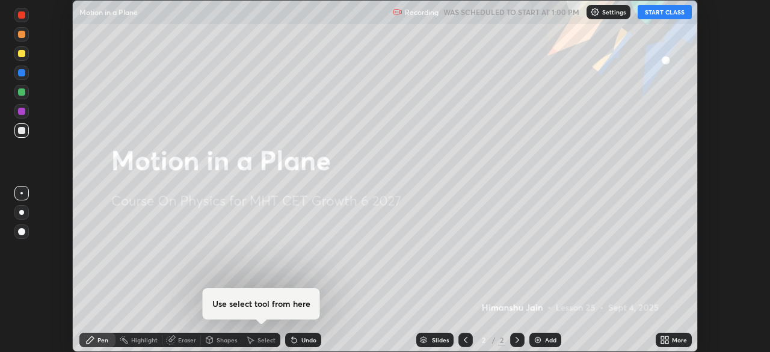
click at [662, 337] on icon at bounding box center [662, 337] width 3 height 3
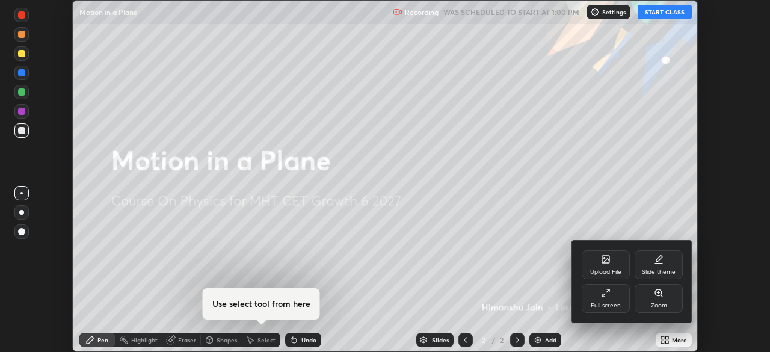
click at [599, 301] on div "Full screen" at bounding box center [606, 298] width 48 height 29
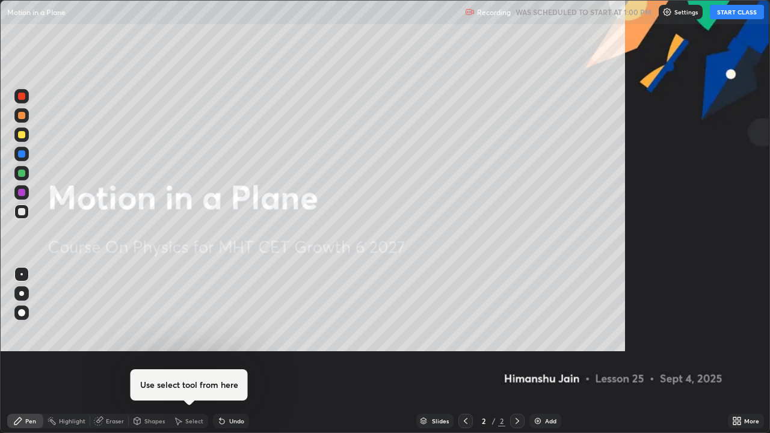
scroll to position [433, 770]
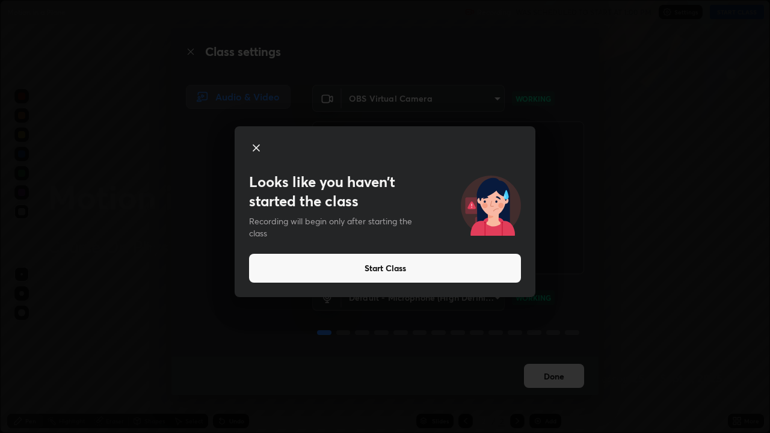
click at [445, 267] on button "Start Class" at bounding box center [385, 268] width 272 height 29
click at [446, 266] on button "Start Class" at bounding box center [385, 268] width 272 height 29
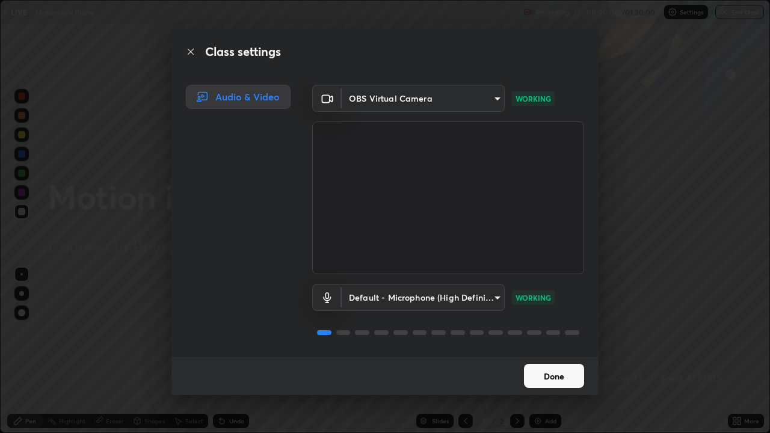
click at [550, 352] on button "Done" at bounding box center [554, 376] width 60 height 24
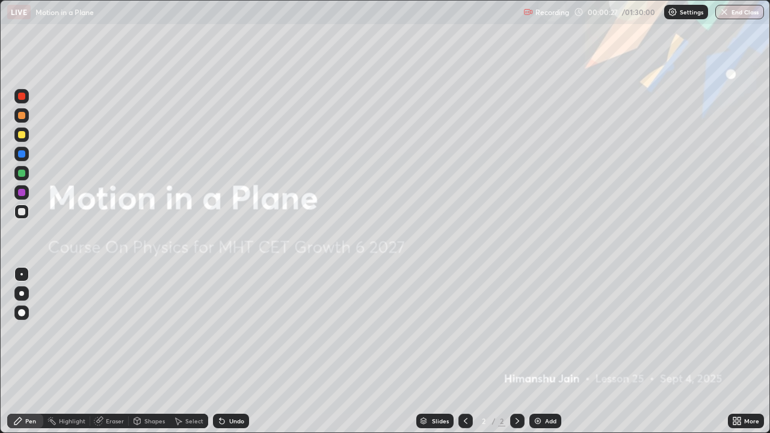
click at [545, 352] on div "Add" at bounding box center [550, 421] width 11 height 6
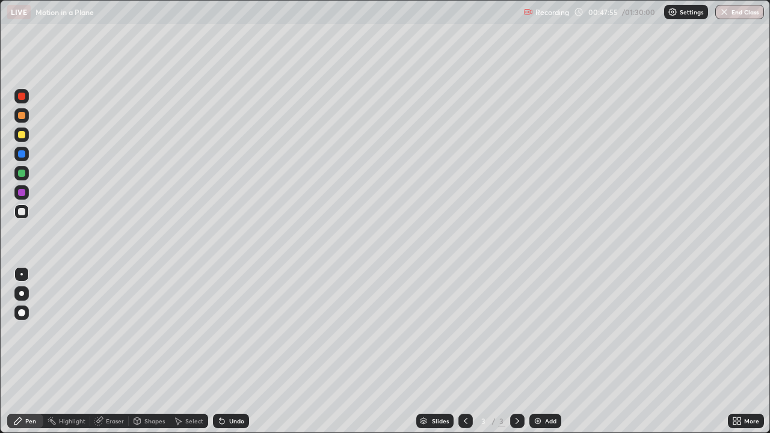
click at [25, 120] on div at bounding box center [21, 115] width 14 height 14
click at [557, 352] on div "Add" at bounding box center [546, 421] width 32 height 14
click at [553, 352] on div "Add" at bounding box center [546, 421] width 32 height 14
click at [147, 352] on div "Shapes" at bounding box center [154, 421] width 20 height 6
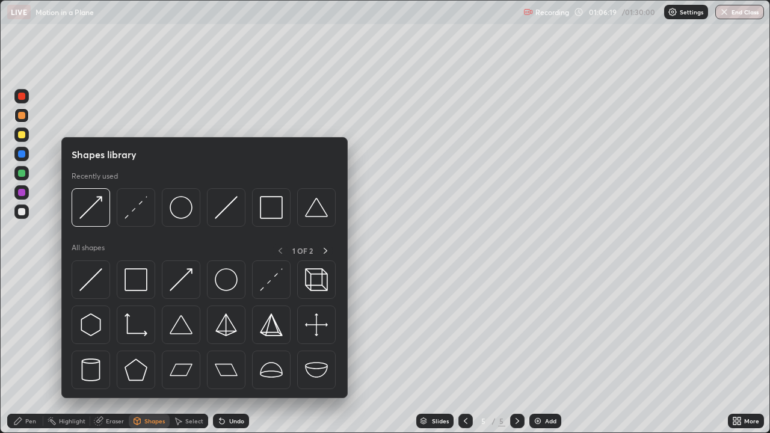
click at [238, 280] on div at bounding box center [226, 280] width 39 height 39
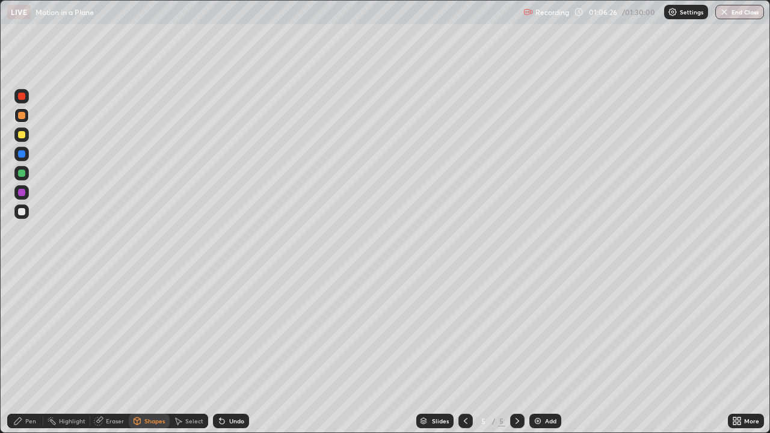
click at [152, 352] on div "Shapes" at bounding box center [154, 421] width 20 height 6
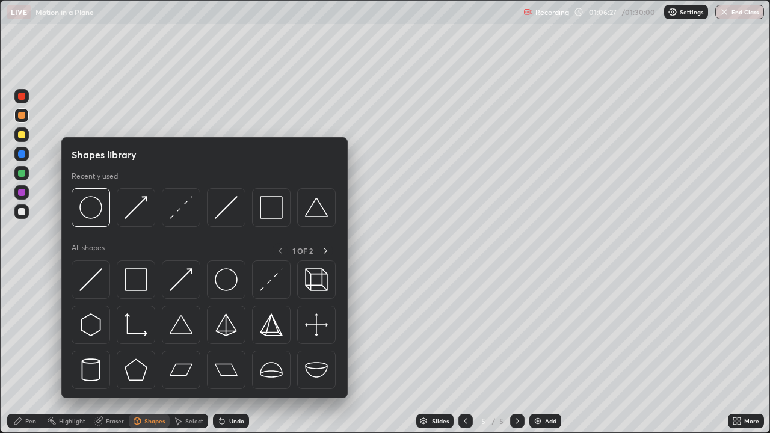
click at [94, 279] on img at bounding box center [90, 279] width 23 height 23
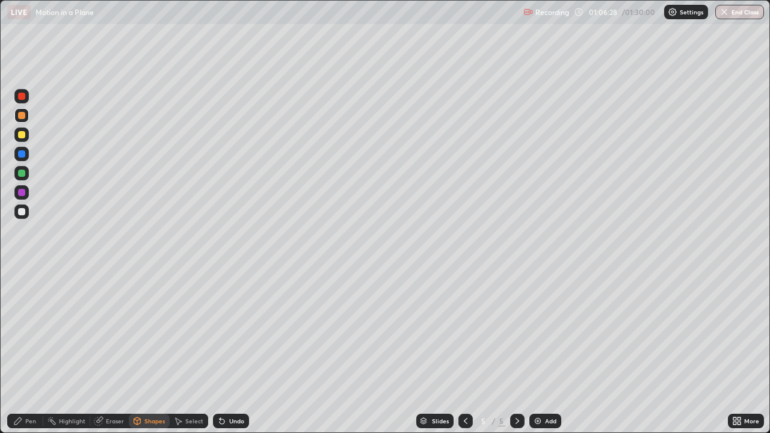
click at [21, 216] on div at bounding box center [21, 212] width 14 height 14
click at [153, 352] on div "Shapes" at bounding box center [154, 421] width 20 height 6
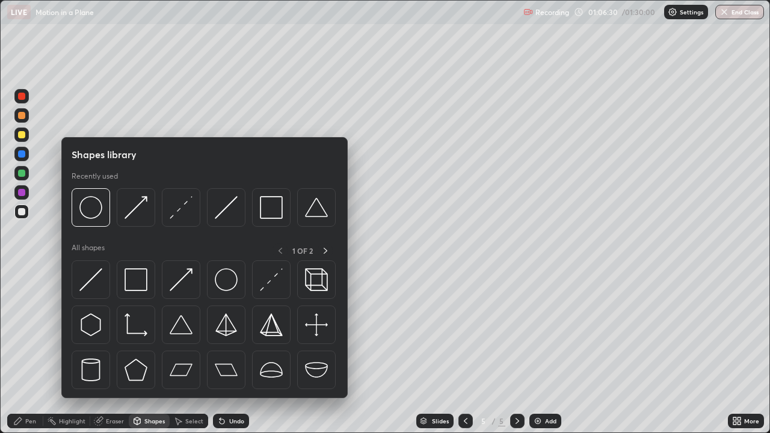
click at [180, 213] on img at bounding box center [181, 207] width 23 height 23
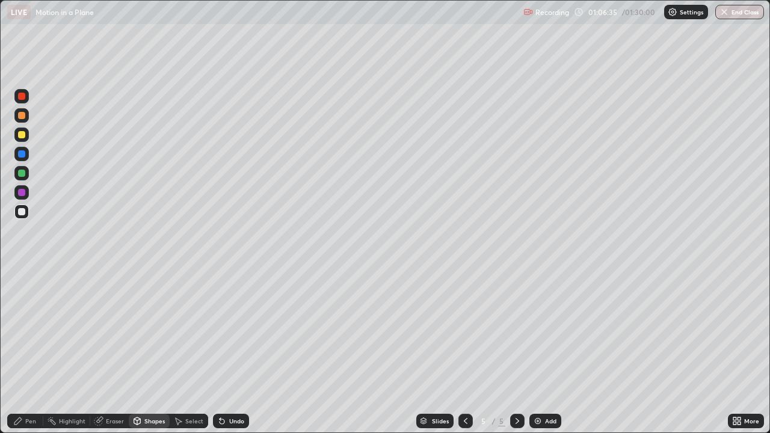
click at [26, 352] on div "Pen" at bounding box center [30, 421] width 11 height 6
click at [115, 352] on div "Eraser" at bounding box center [115, 421] width 18 height 6
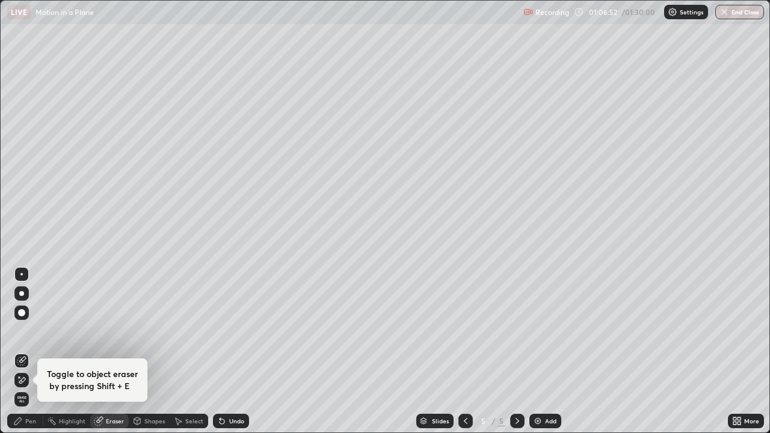
click at [153, 352] on div "Shapes" at bounding box center [154, 421] width 20 height 6
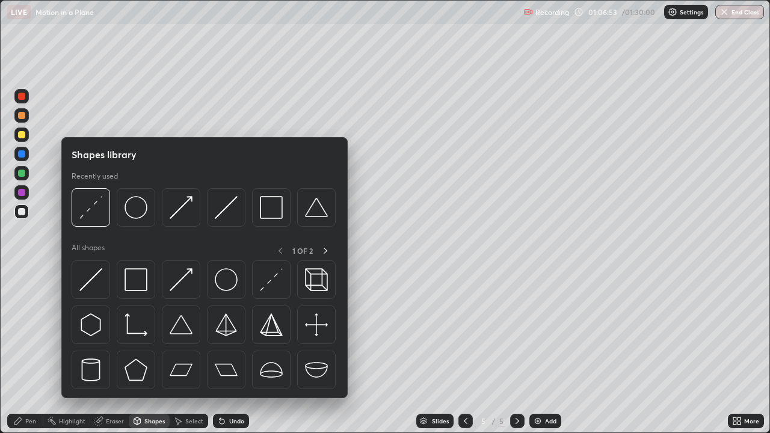
click at [185, 276] on img at bounding box center [181, 279] width 23 height 23
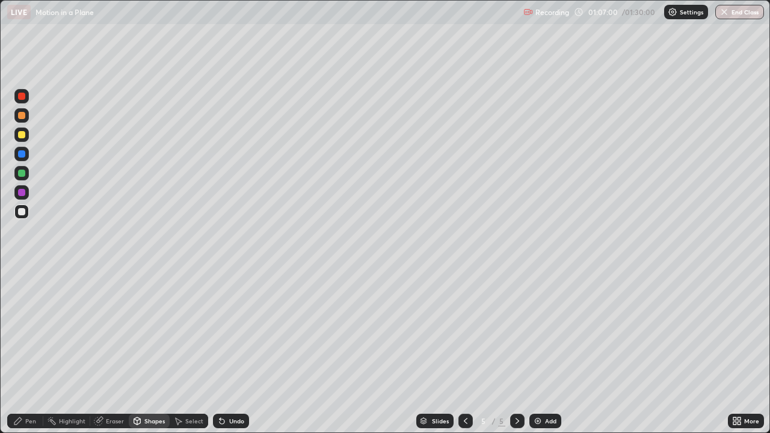
click at [26, 138] on div at bounding box center [21, 135] width 14 height 14
click at [238, 352] on div "Undo" at bounding box center [231, 421] width 36 height 14
click at [233, 352] on div "Undo" at bounding box center [236, 421] width 15 height 6
click at [29, 352] on div "Pen" at bounding box center [30, 421] width 11 height 6
click at [25, 176] on div at bounding box center [21, 173] width 14 height 14
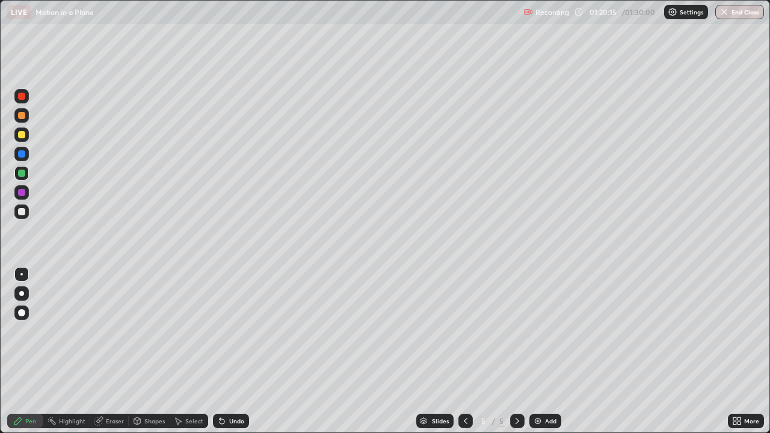
click at [733, 17] on button "End Class" at bounding box center [740, 12] width 49 height 14
